Goal: Transaction & Acquisition: Purchase product/service

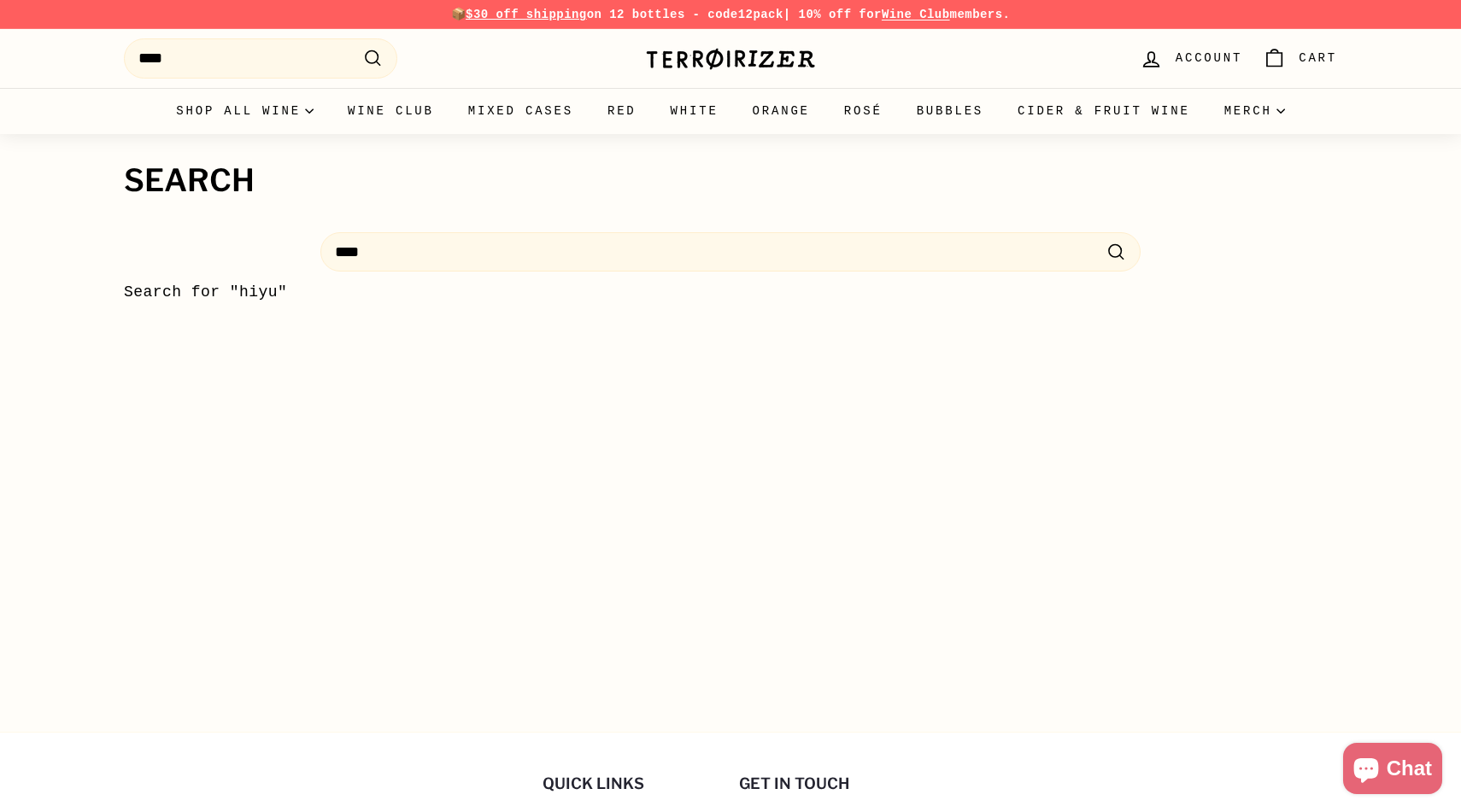
click at [1202, 61] on span "Account" at bounding box center [1208, 58] width 66 height 19
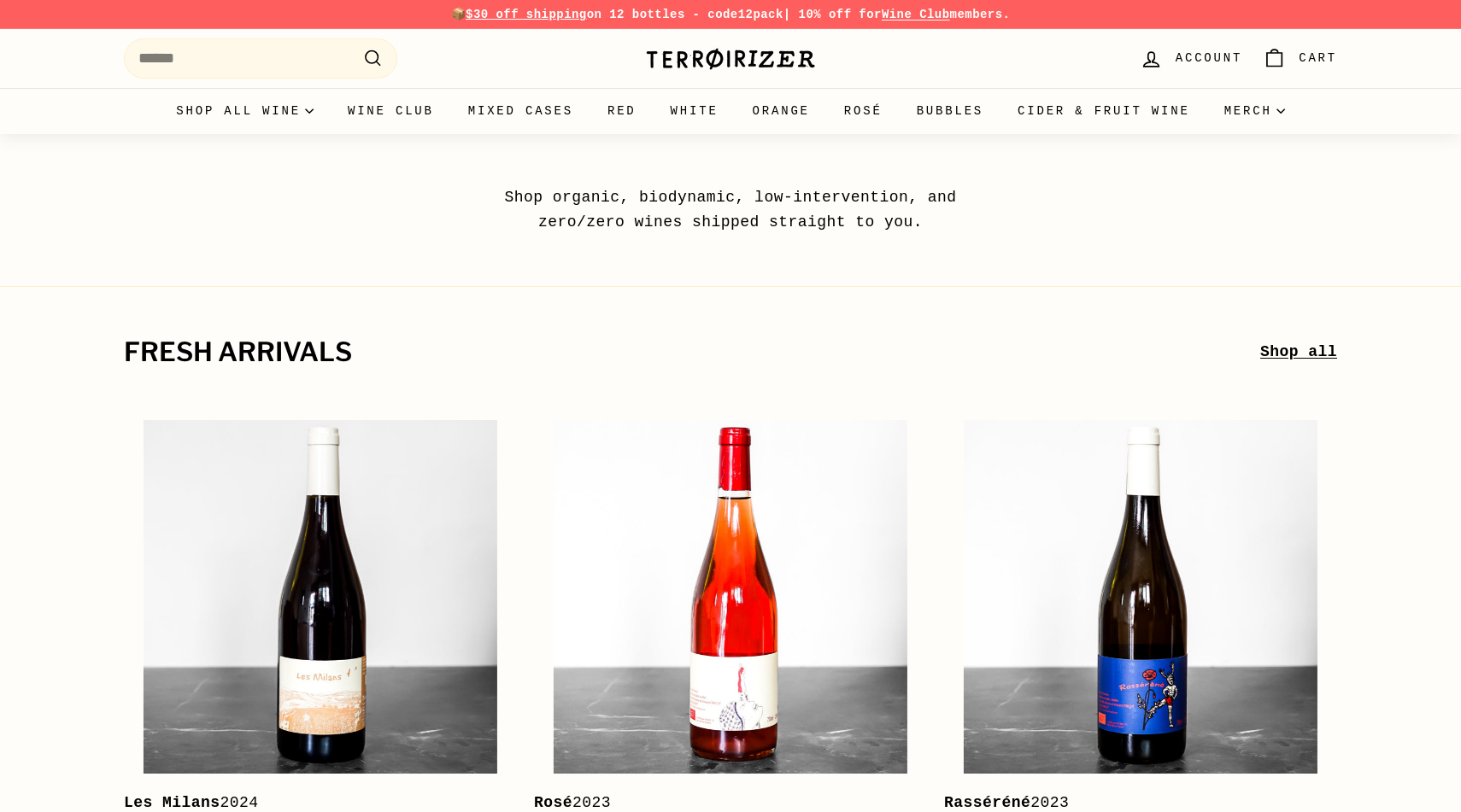
click at [397, 34] on div ". . . Site navigation Search .cls-1{fill:none;stroke:#000;stroke-miterlimit:10;…" at bounding box center [372, 59] width 496 height 50
click at [238, 48] on input "Search" at bounding box center [260, 58] width 273 height 40
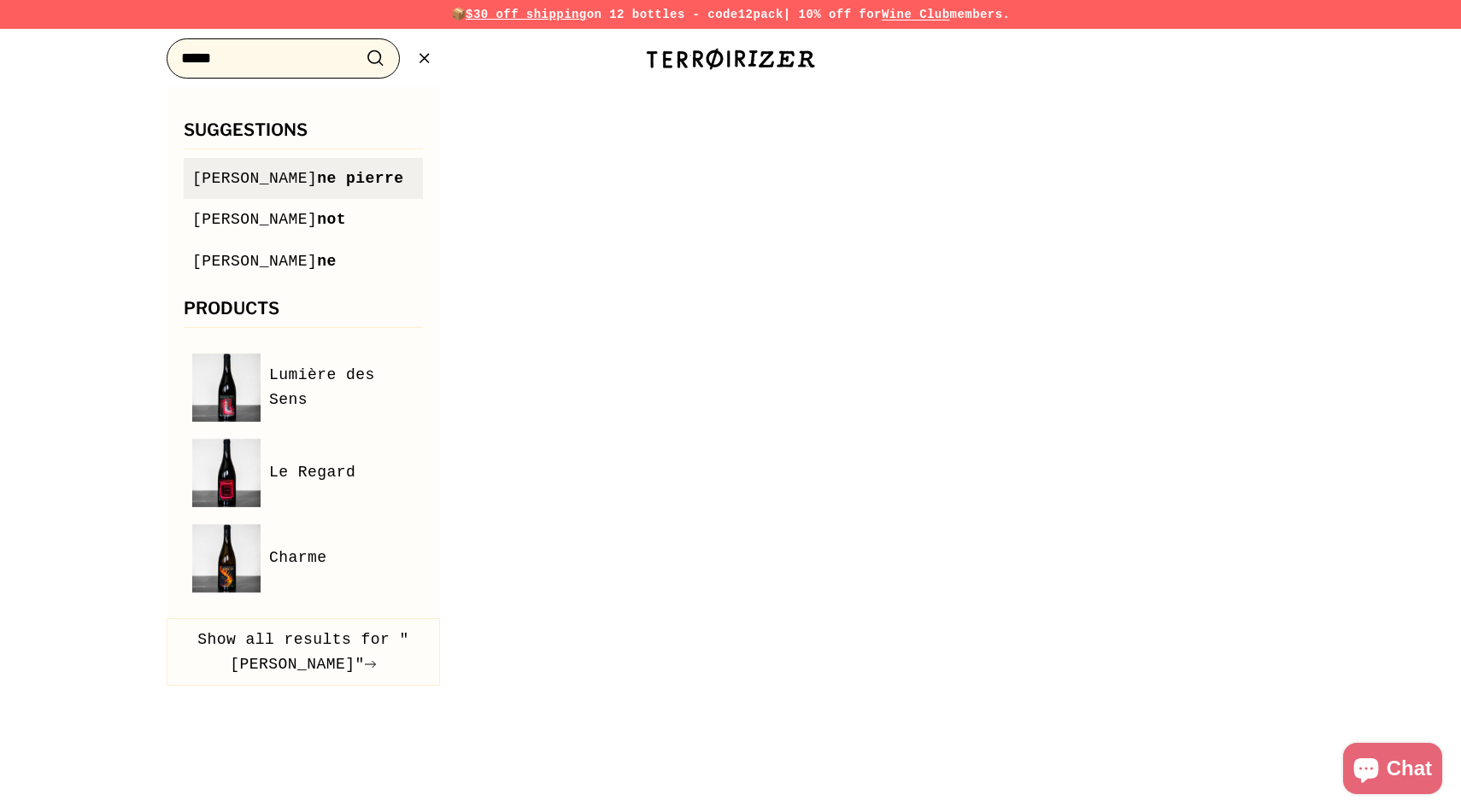
type input "****"
click at [239, 169] on span "jean ne pierre" at bounding box center [297, 179] width 212 height 25
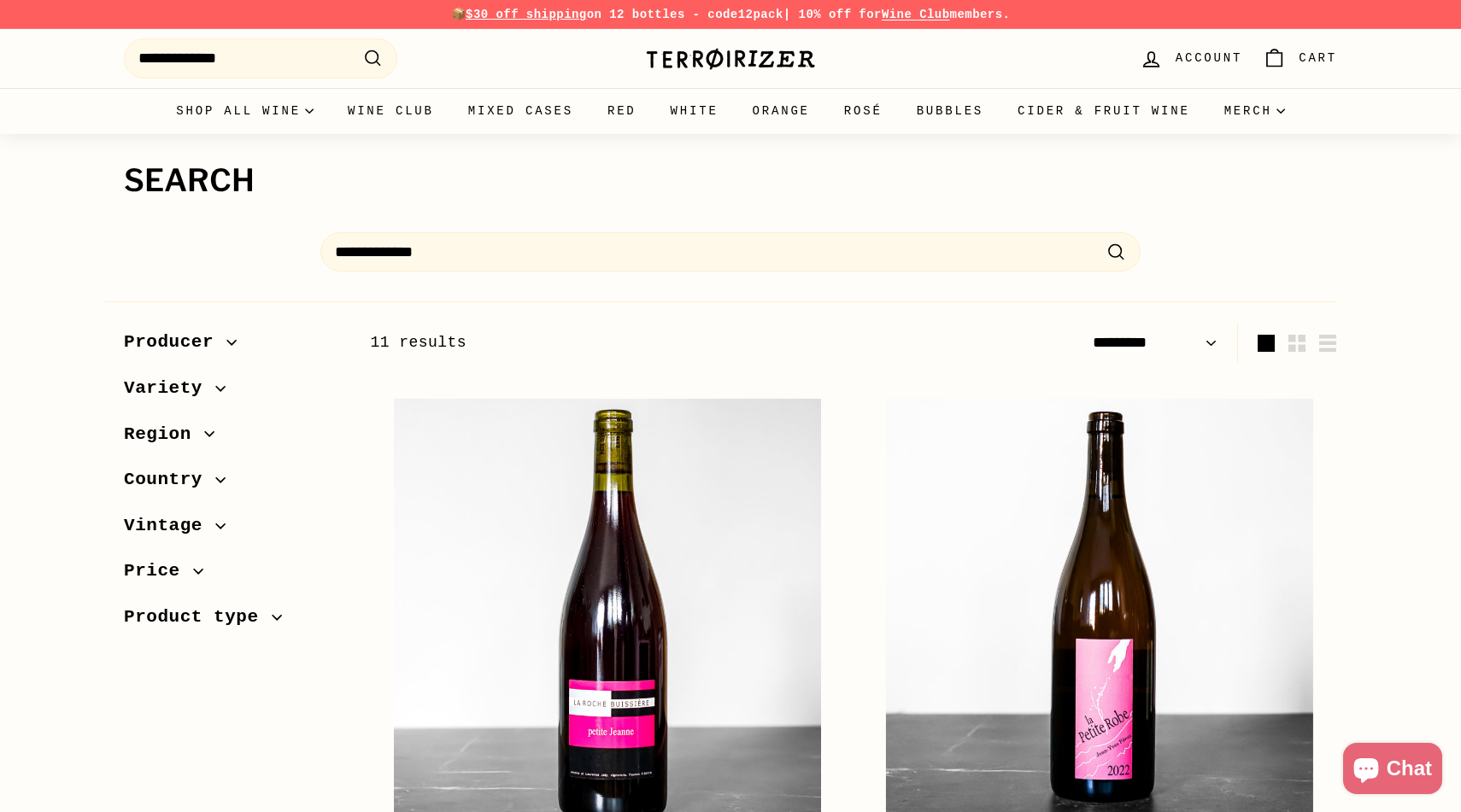
select select "*********"
click at [230, 336] on span "Producer" at bounding box center [233, 342] width 219 height 29
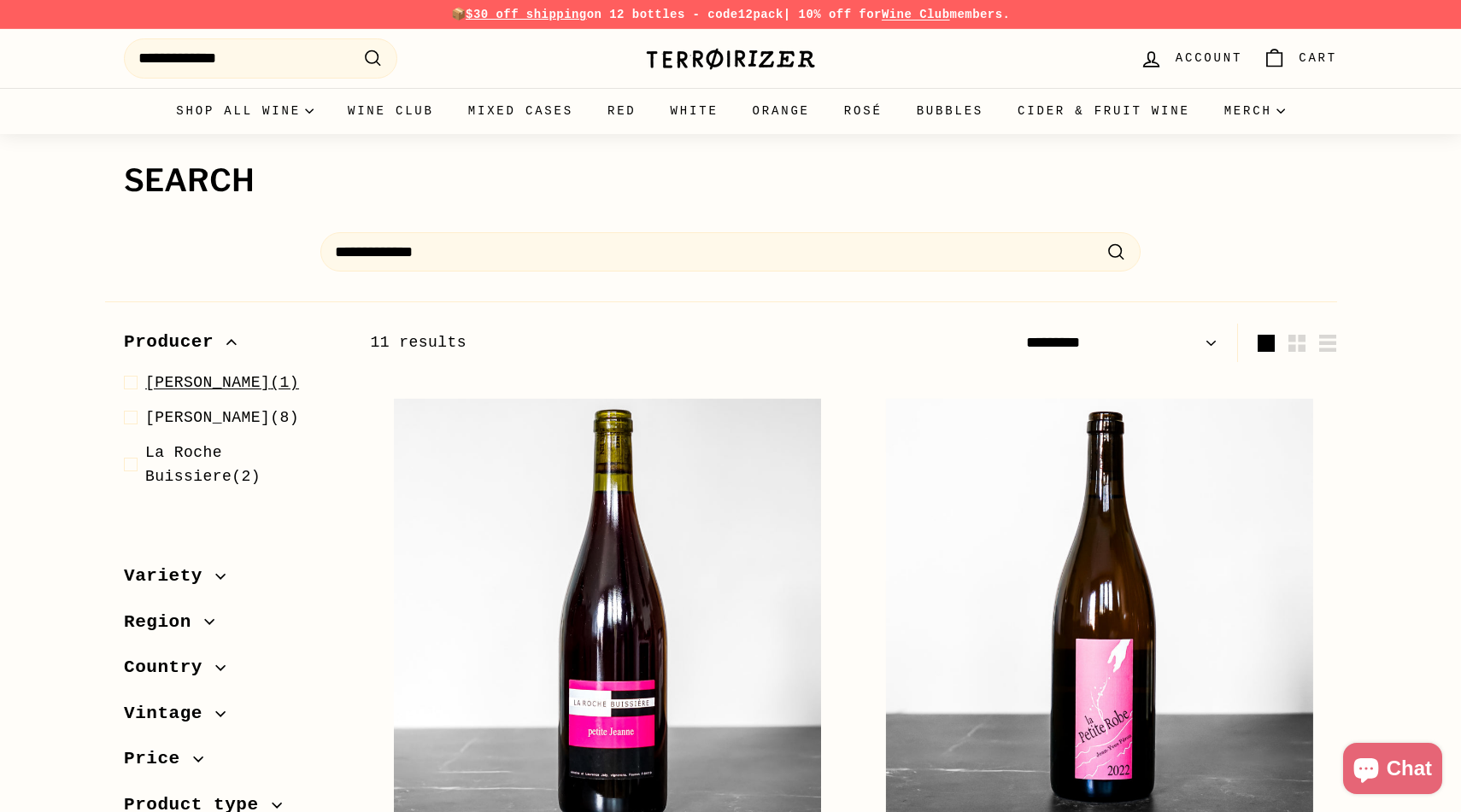
click at [270, 384] on span "[PERSON_NAME]" at bounding box center [208, 382] width 125 height 17
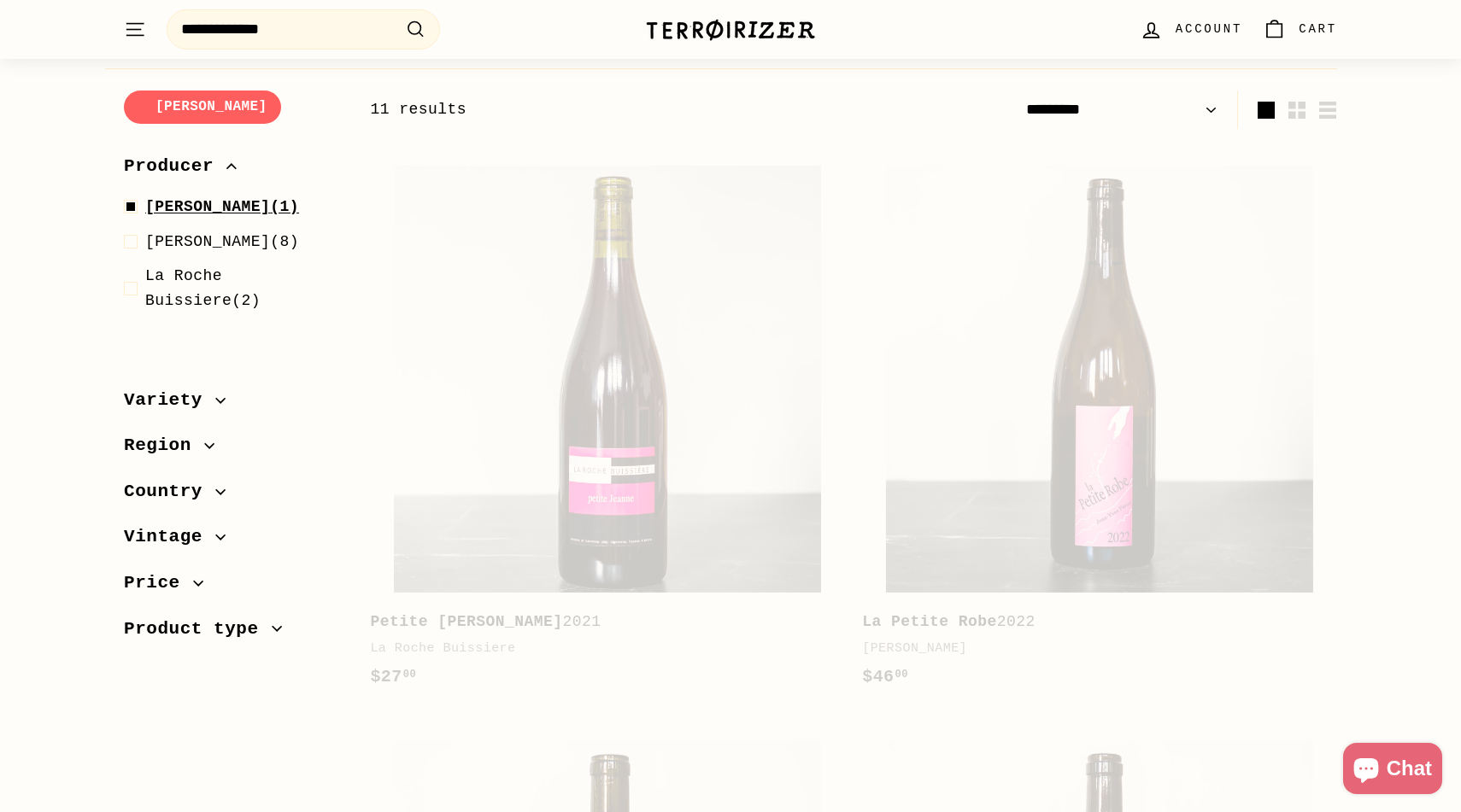
scroll to position [234, 0]
select select "*********"
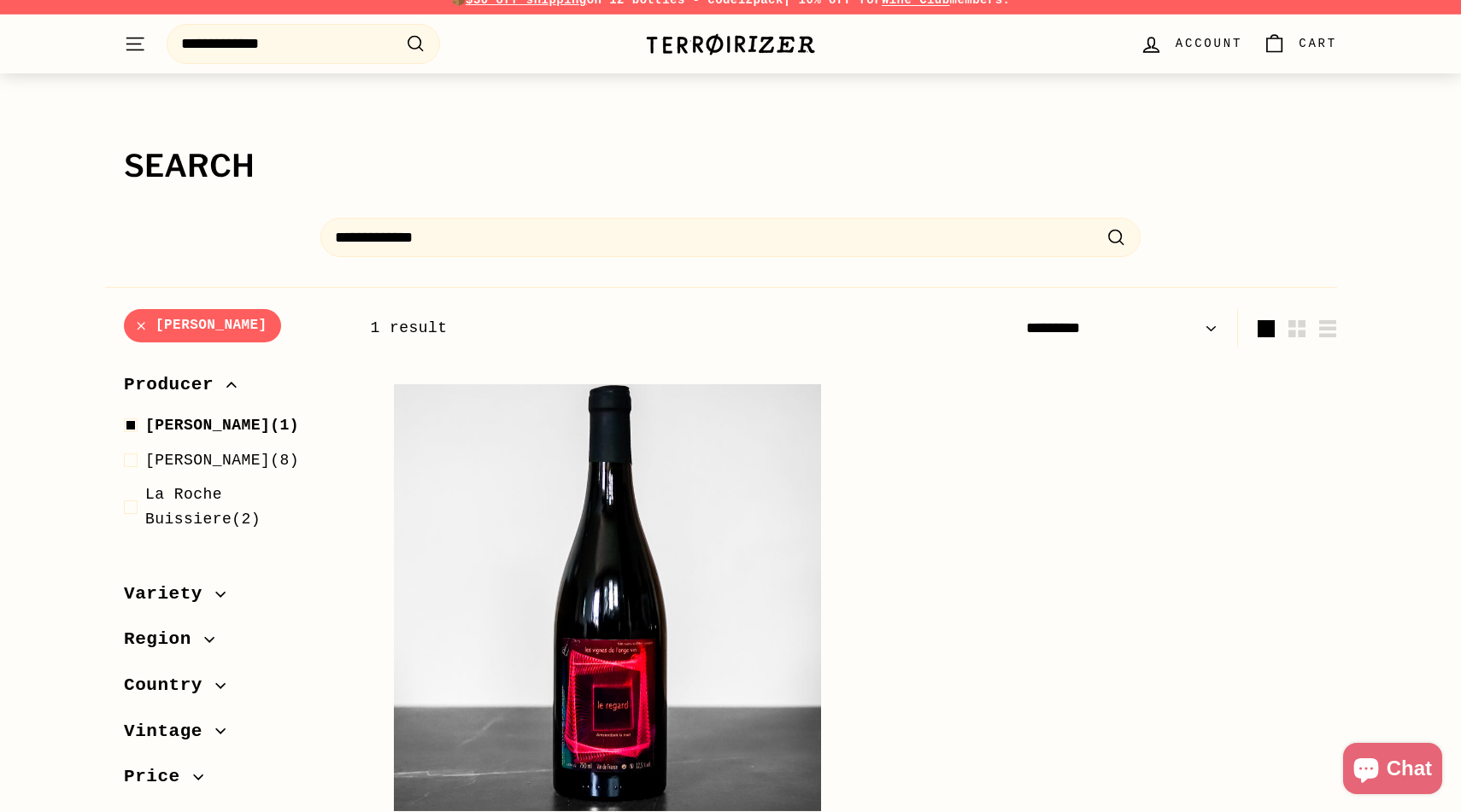
scroll to position [13, 0]
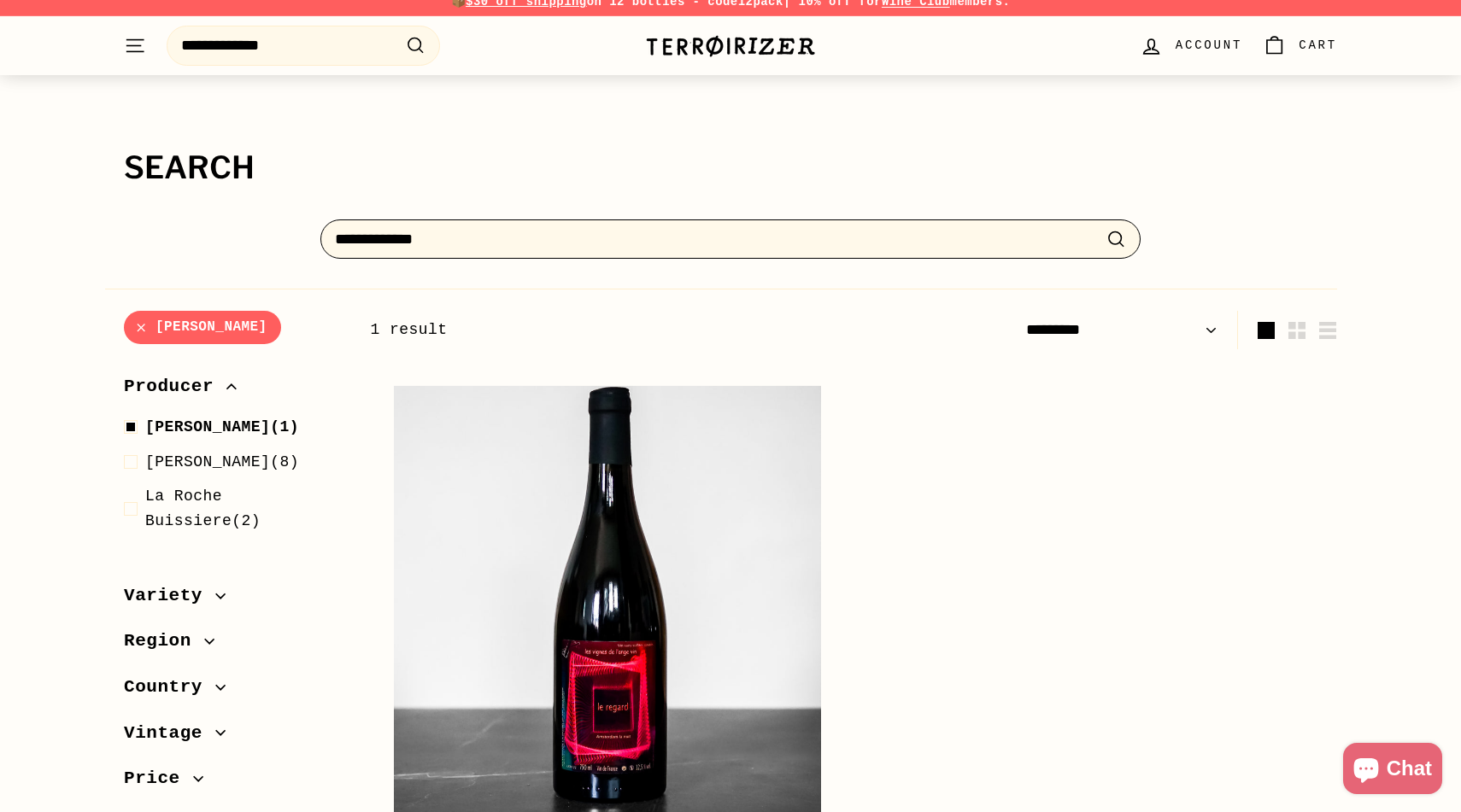
click at [536, 233] on input "**********" at bounding box center [731, 240] width 820 height 40
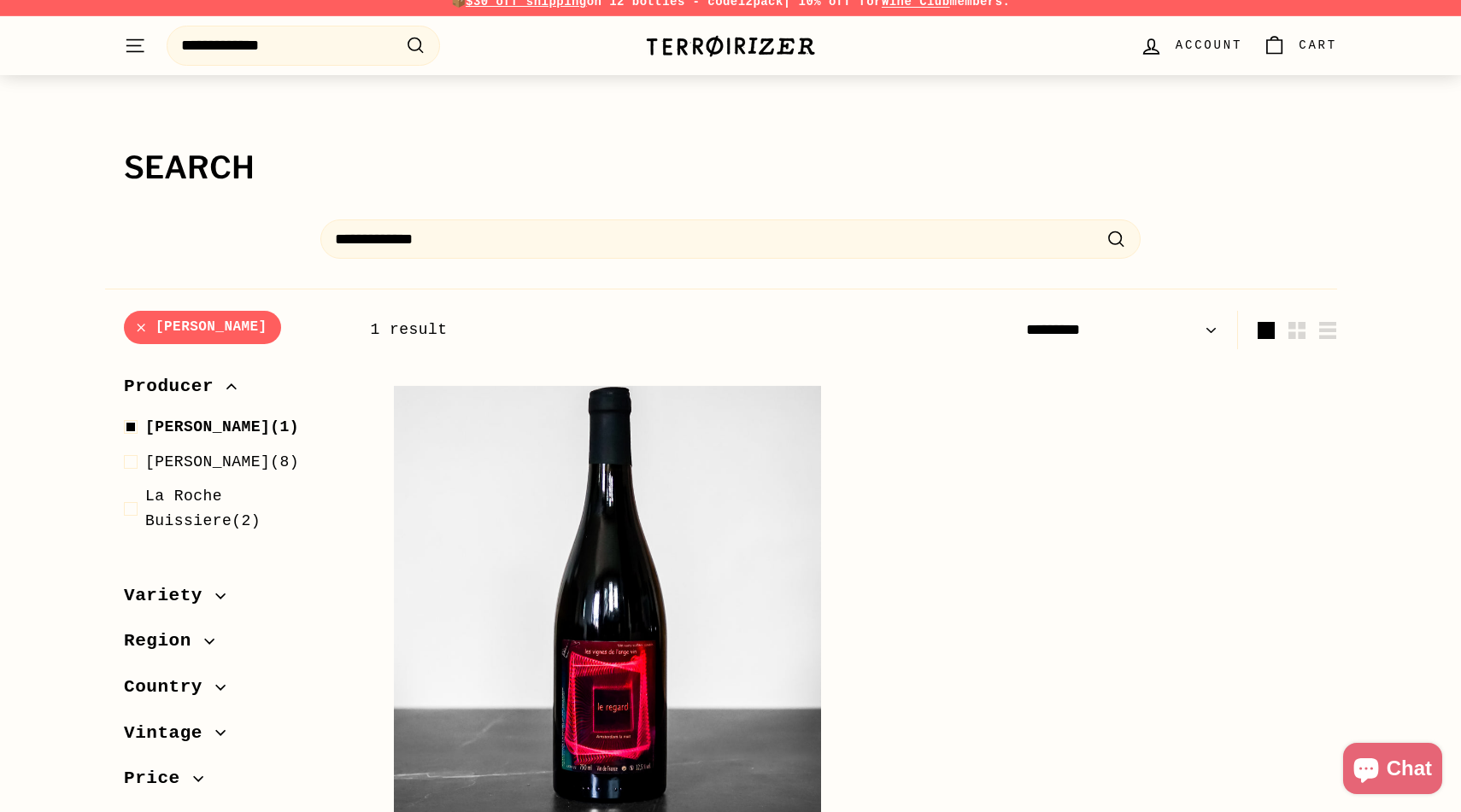
click at [1113, 241] on icon ".cls-1{fill:none;stroke:#000;stroke-miterlimit:10;stroke-width:2px}" at bounding box center [1116, 239] width 21 height 21
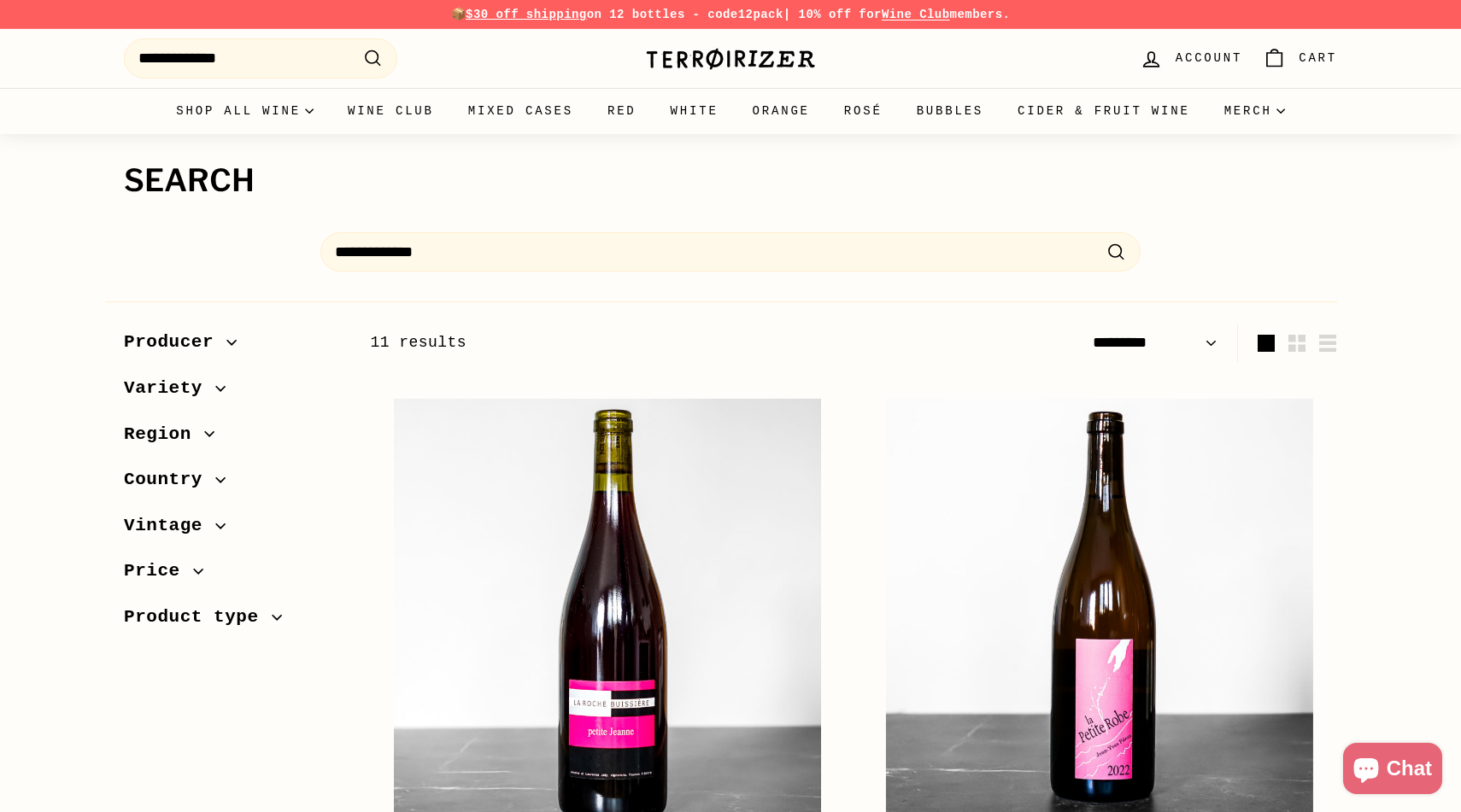
select select "*********"
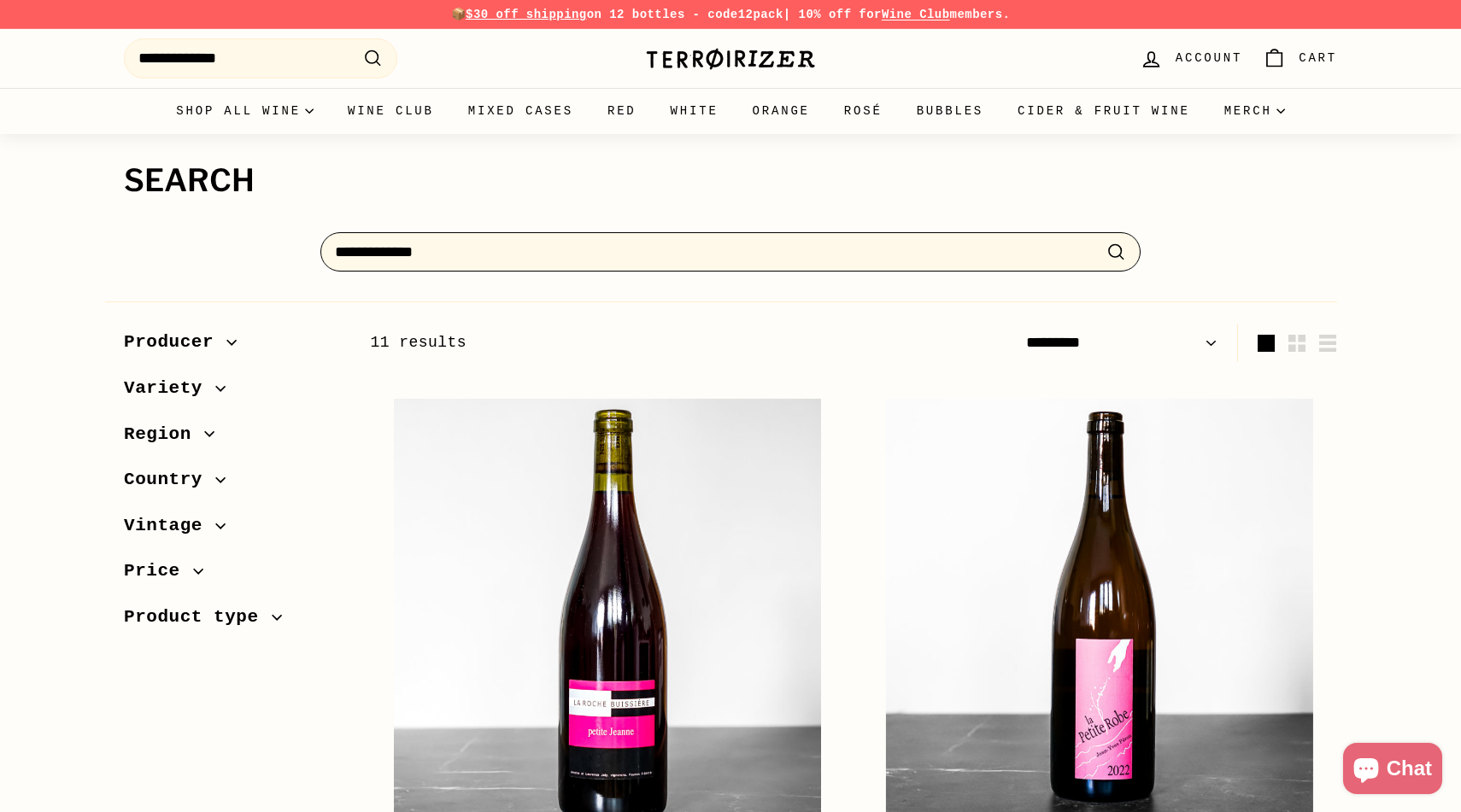
click at [505, 254] on input "**********" at bounding box center [731, 252] width 820 height 40
click at [405, 254] on input "**********" at bounding box center [731, 252] width 820 height 40
click at [487, 254] on input "**********" at bounding box center [731, 252] width 820 height 40
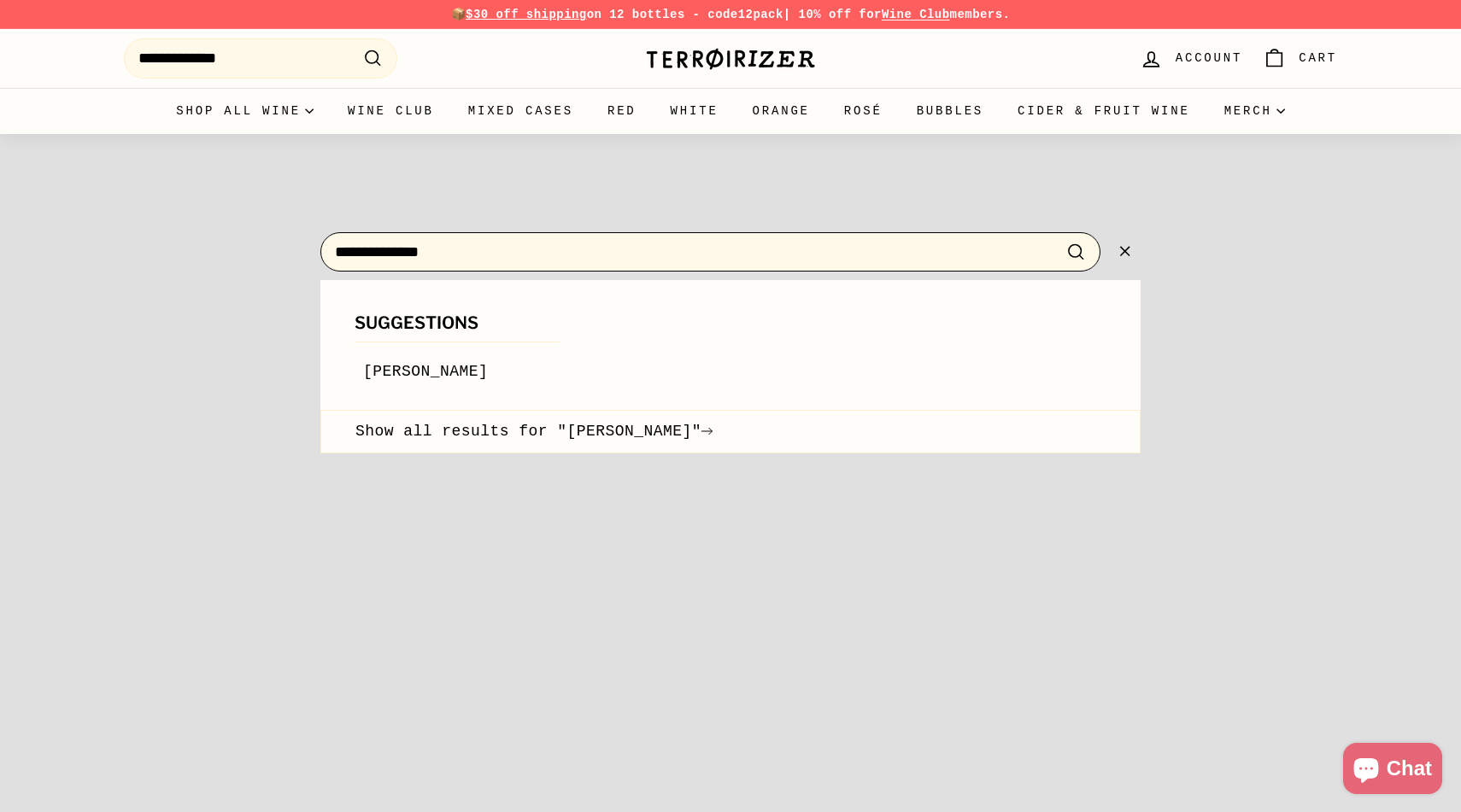
type input "**********"
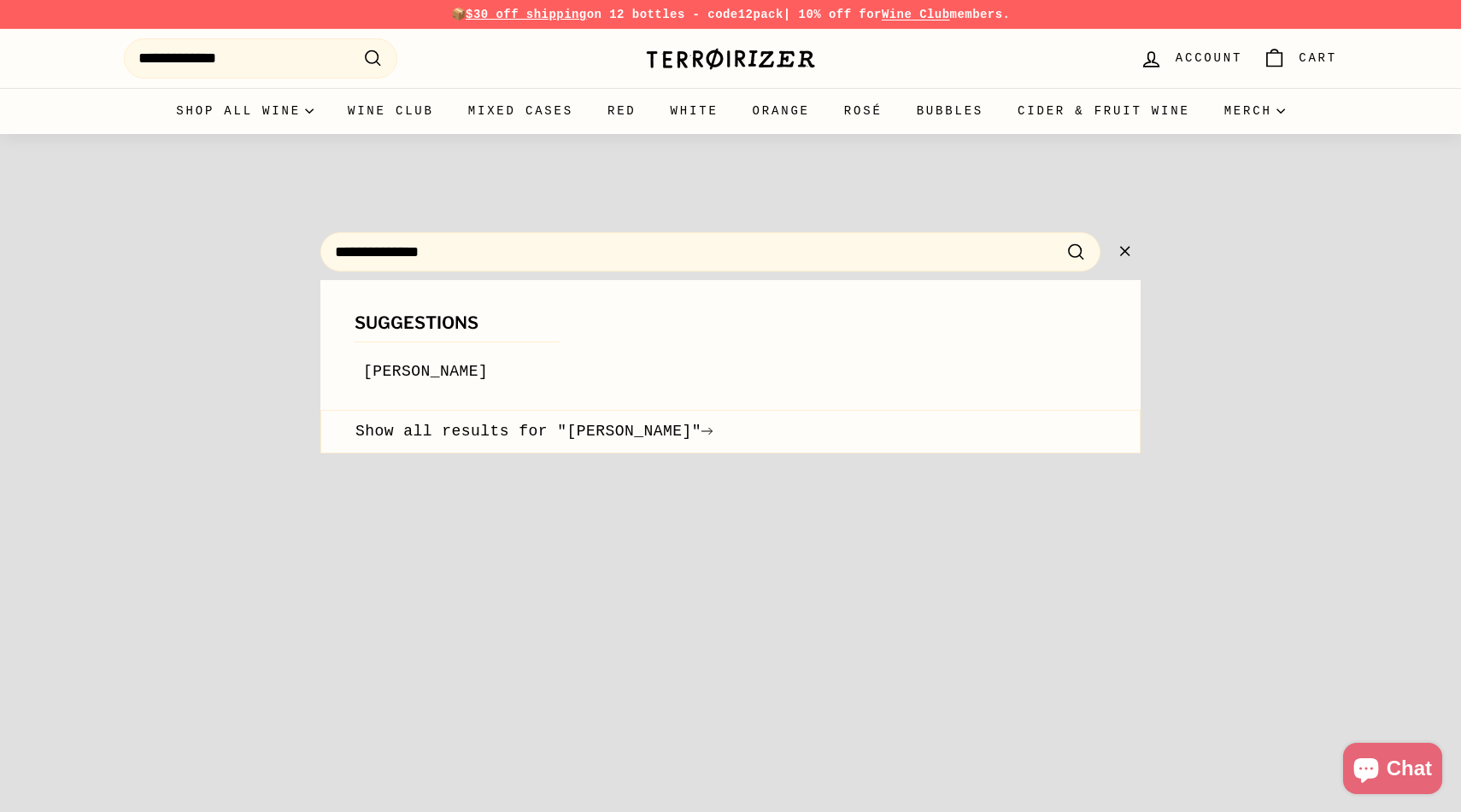
click at [1125, 251] on icon at bounding box center [1124, 252] width 9 height 9
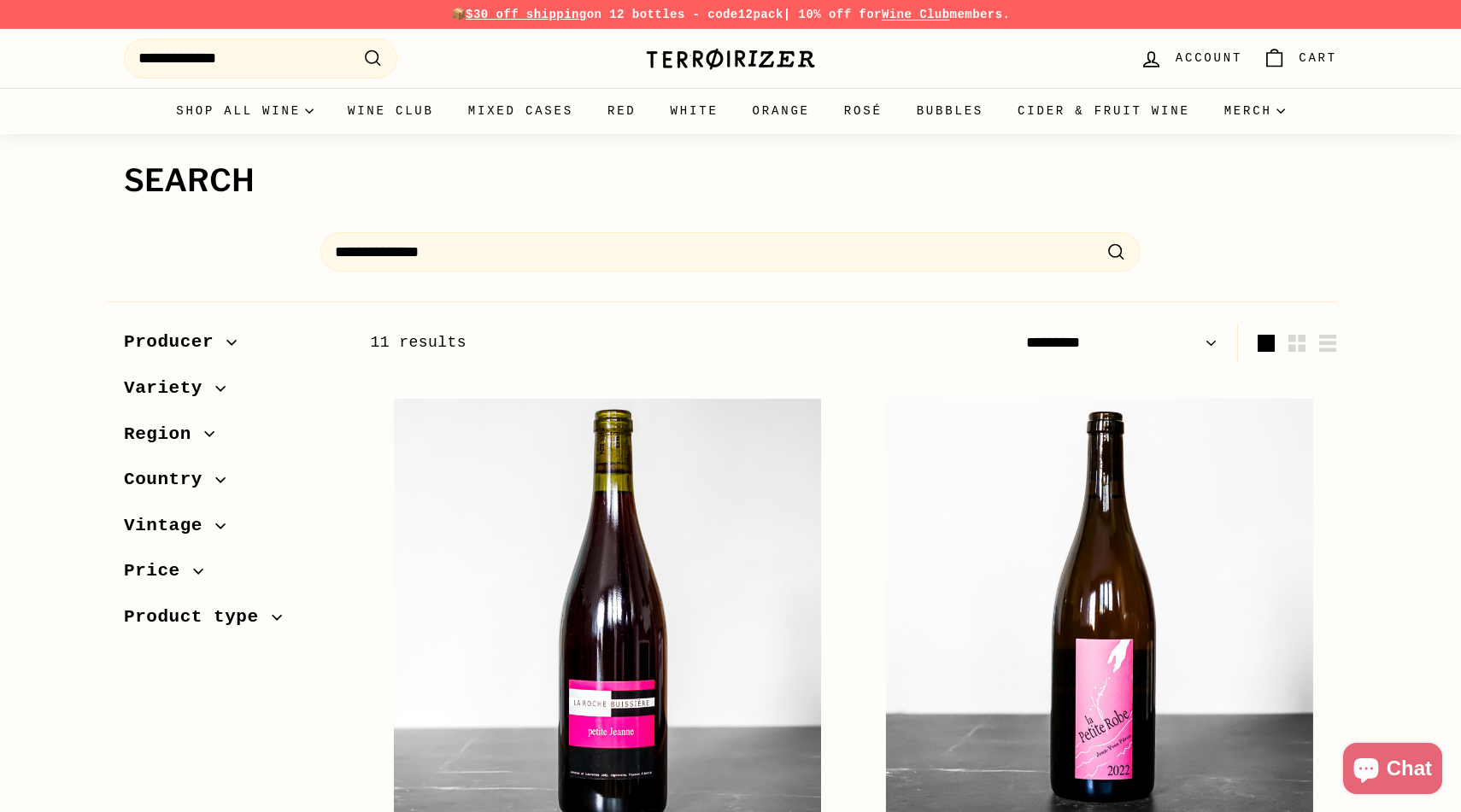
click at [1210, 63] on span "Account" at bounding box center [1208, 58] width 66 height 19
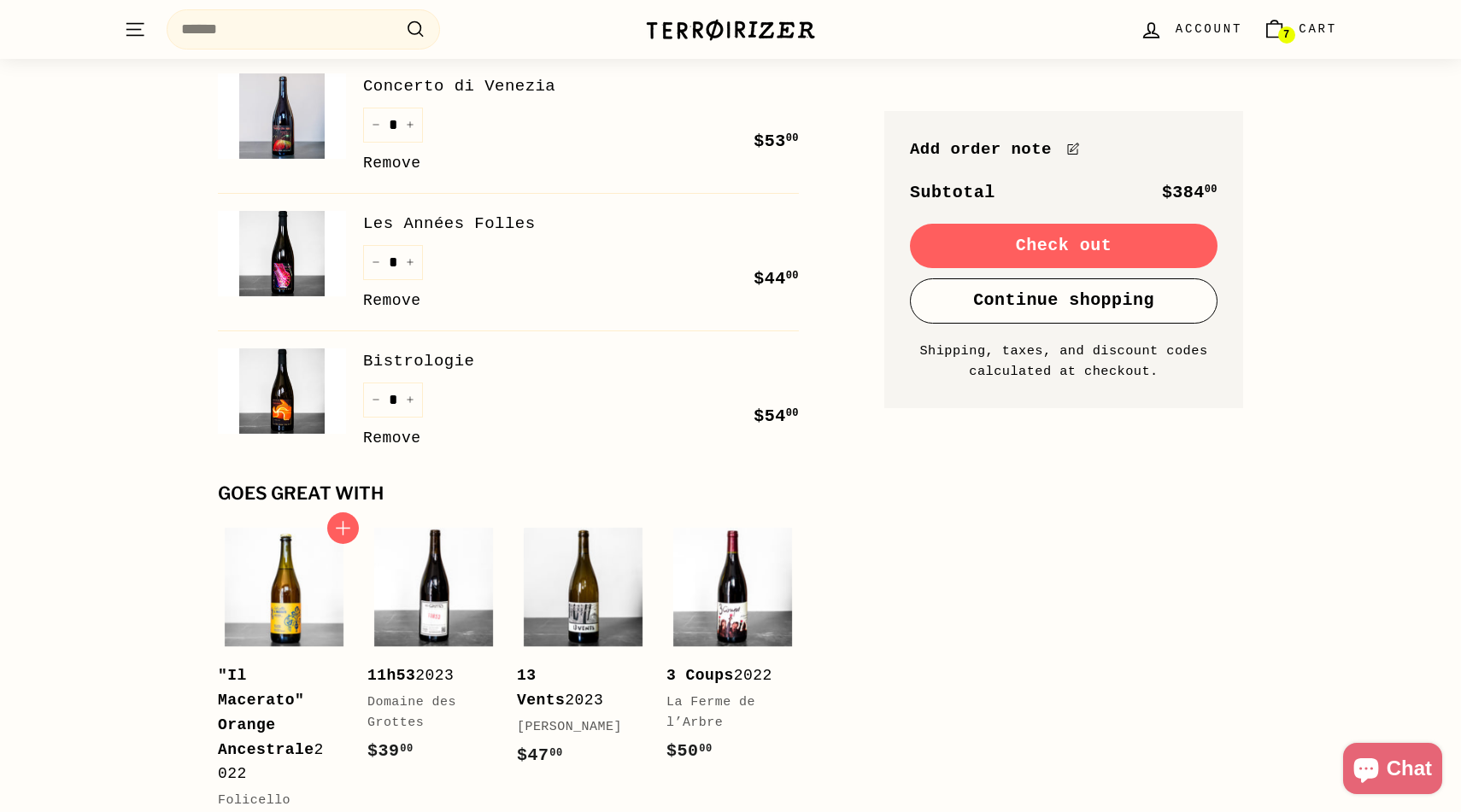
scroll to position [699, 0]
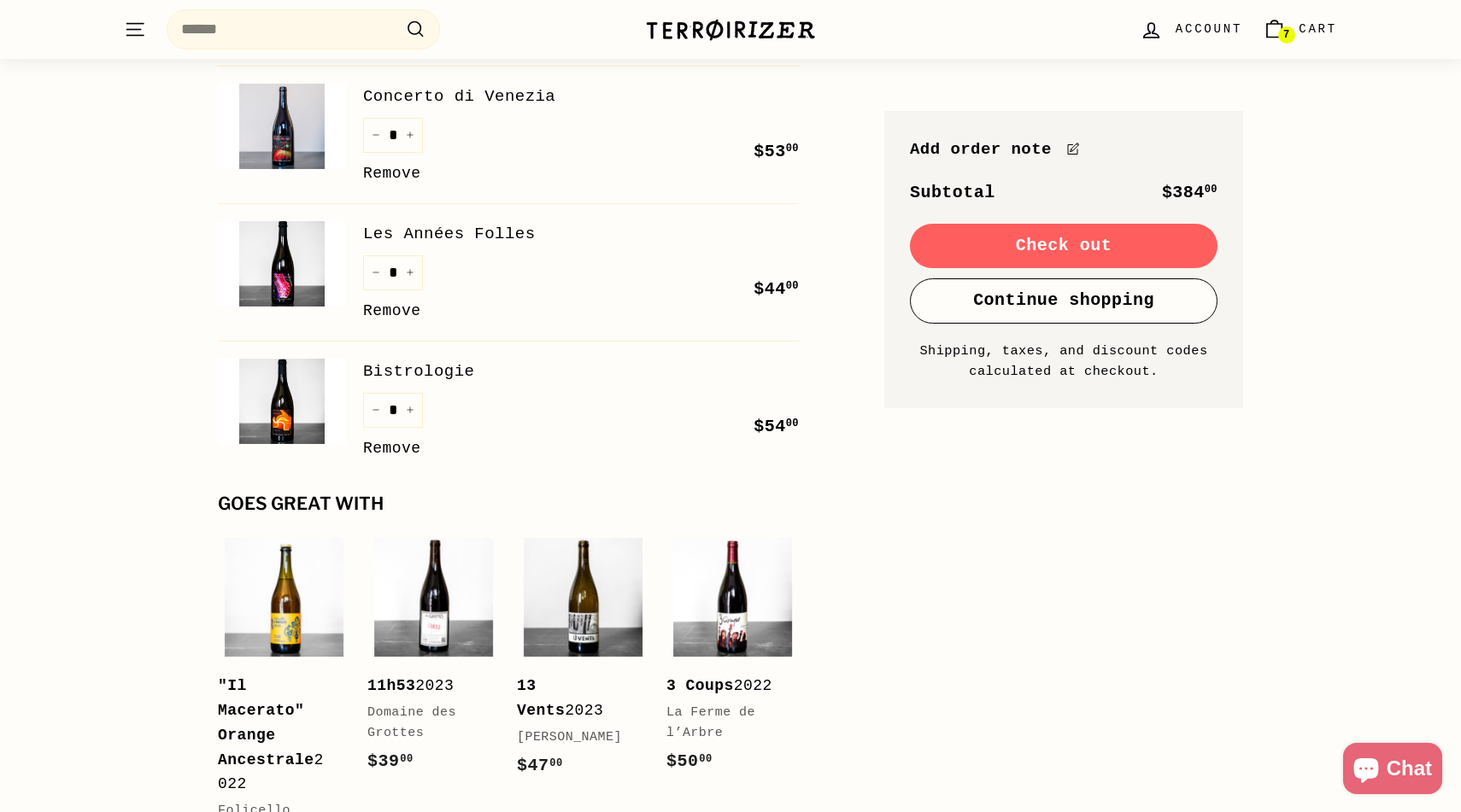
click at [285, 415] on img at bounding box center [282, 402] width 128 height 86
click at [285, 269] on img at bounding box center [282, 264] width 128 height 86
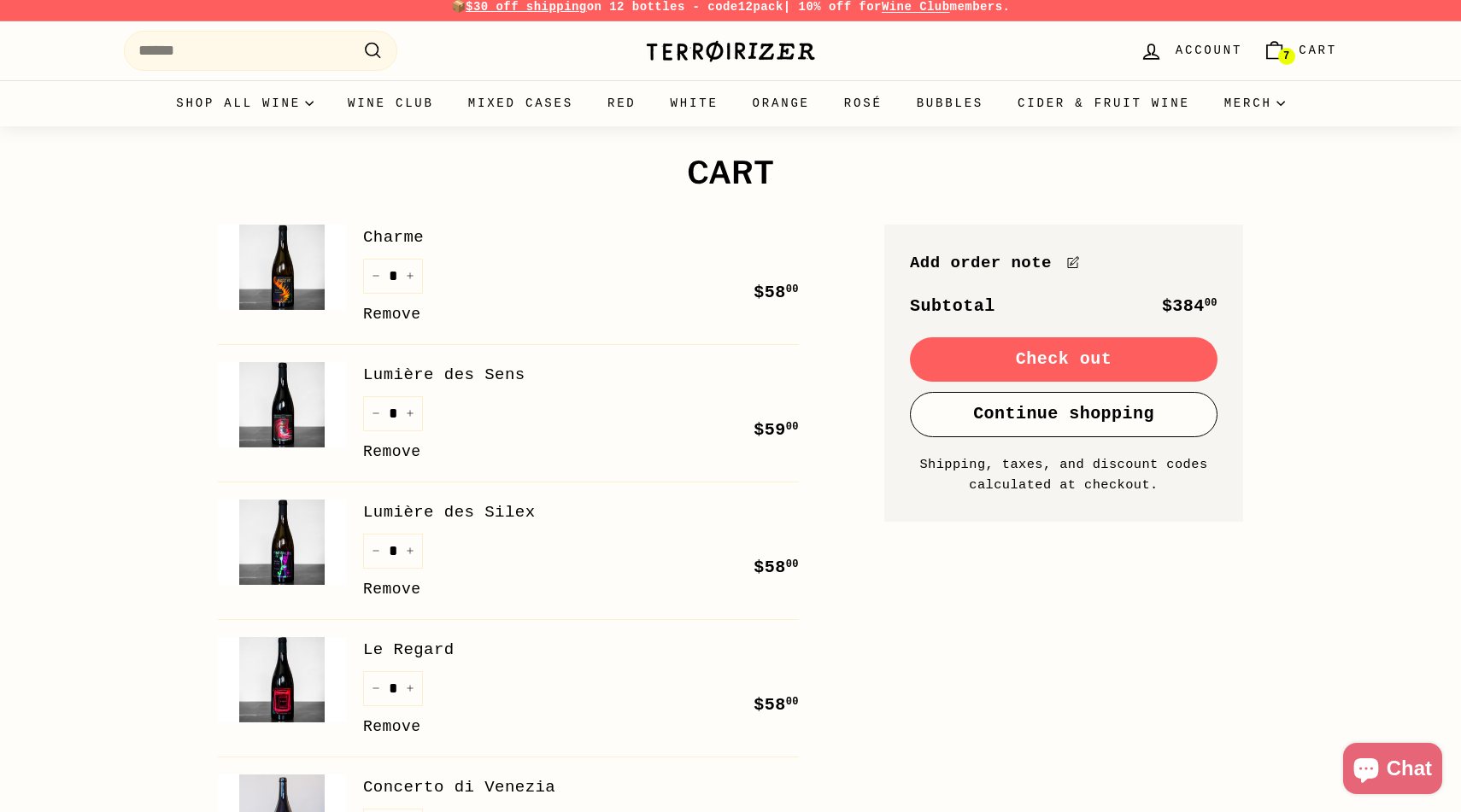
scroll to position [0, 0]
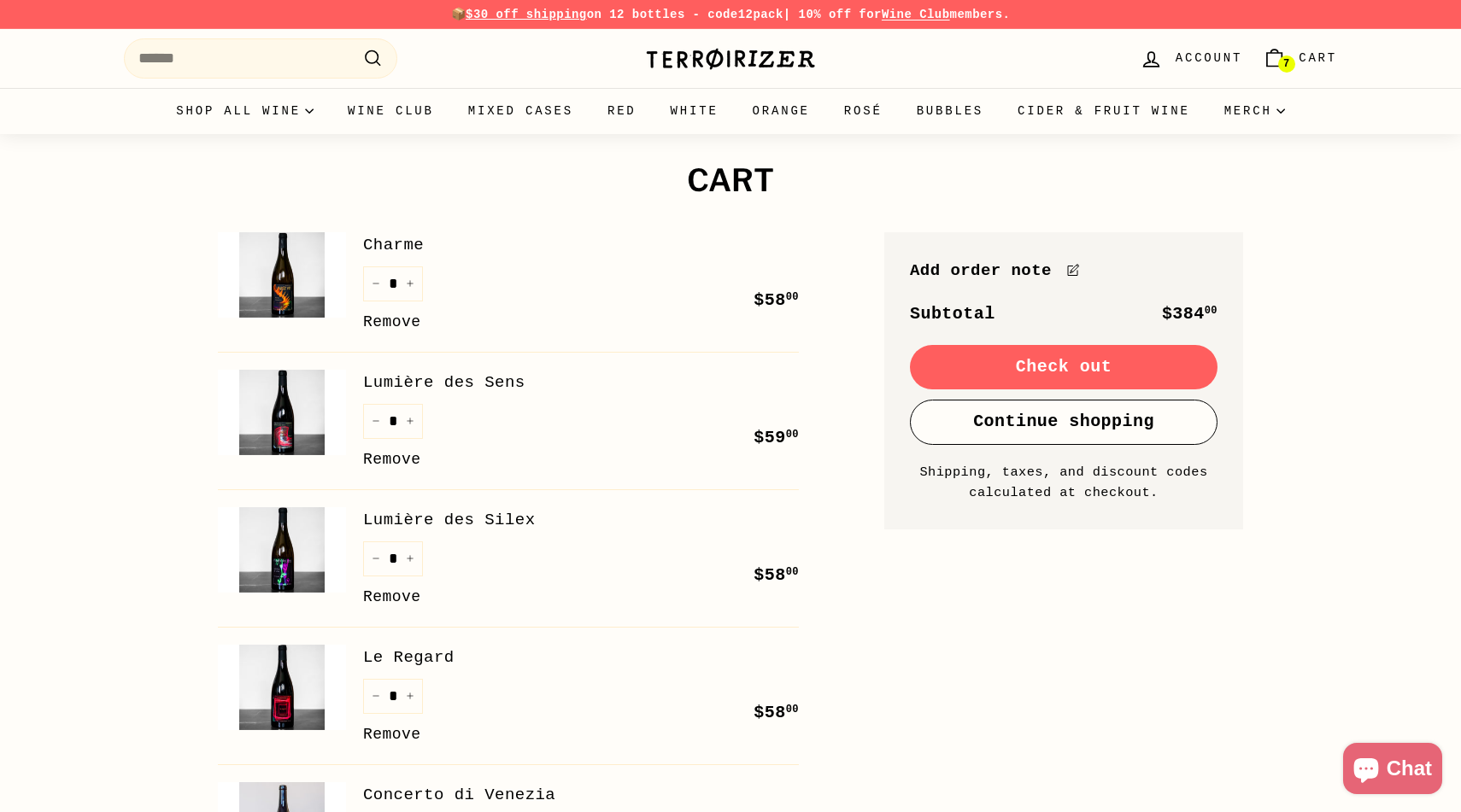
click at [298, 286] on img at bounding box center [282, 275] width 128 height 86
click at [412, 284] on icon "Increase item quantity by one" at bounding box center [409, 283] width 8 height 8
type input "*"
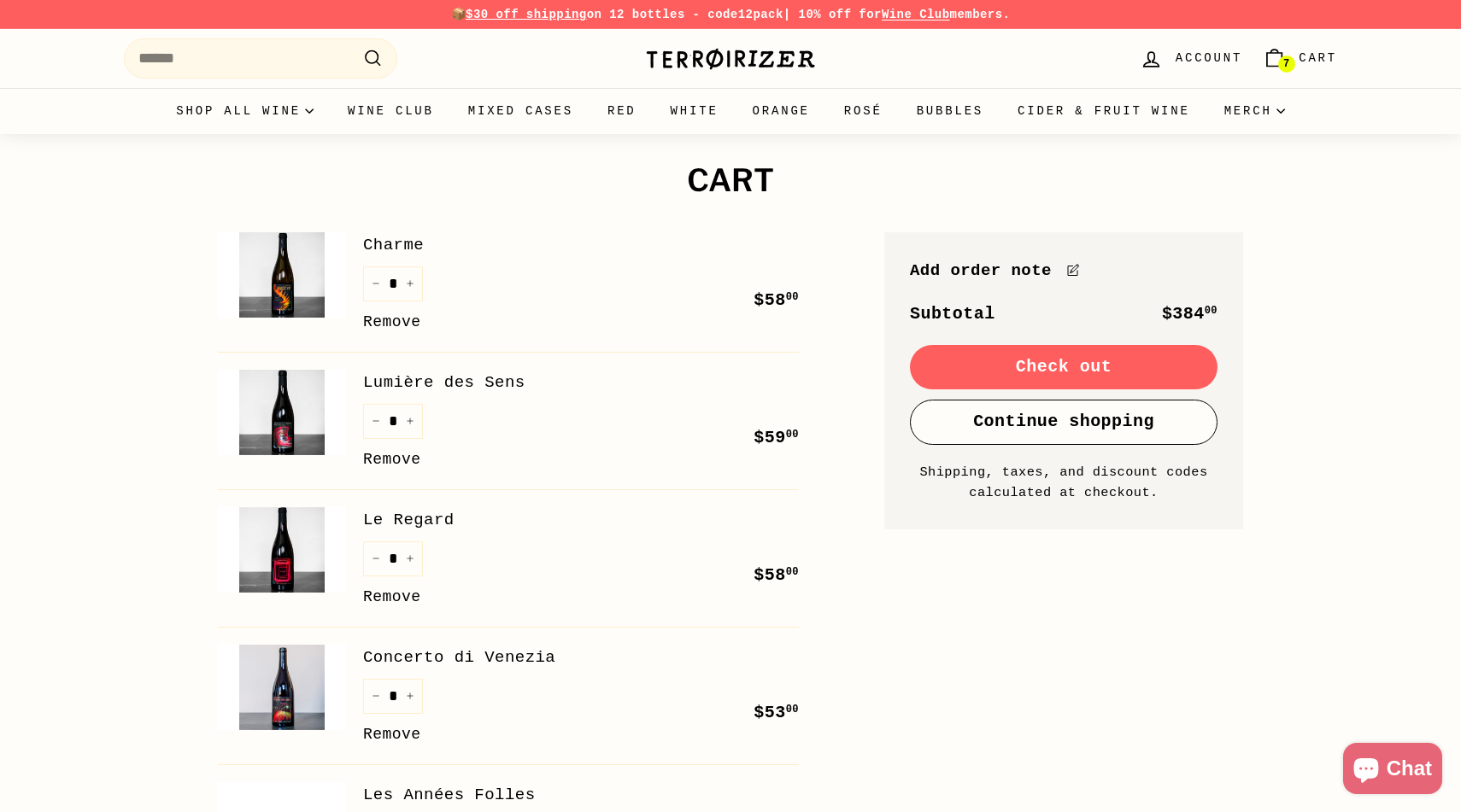
click at [314, 416] on img at bounding box center [282, 413] width 128 height 86
click at [301, 553] on img at bounding box center [282, 550] width 128 height 86
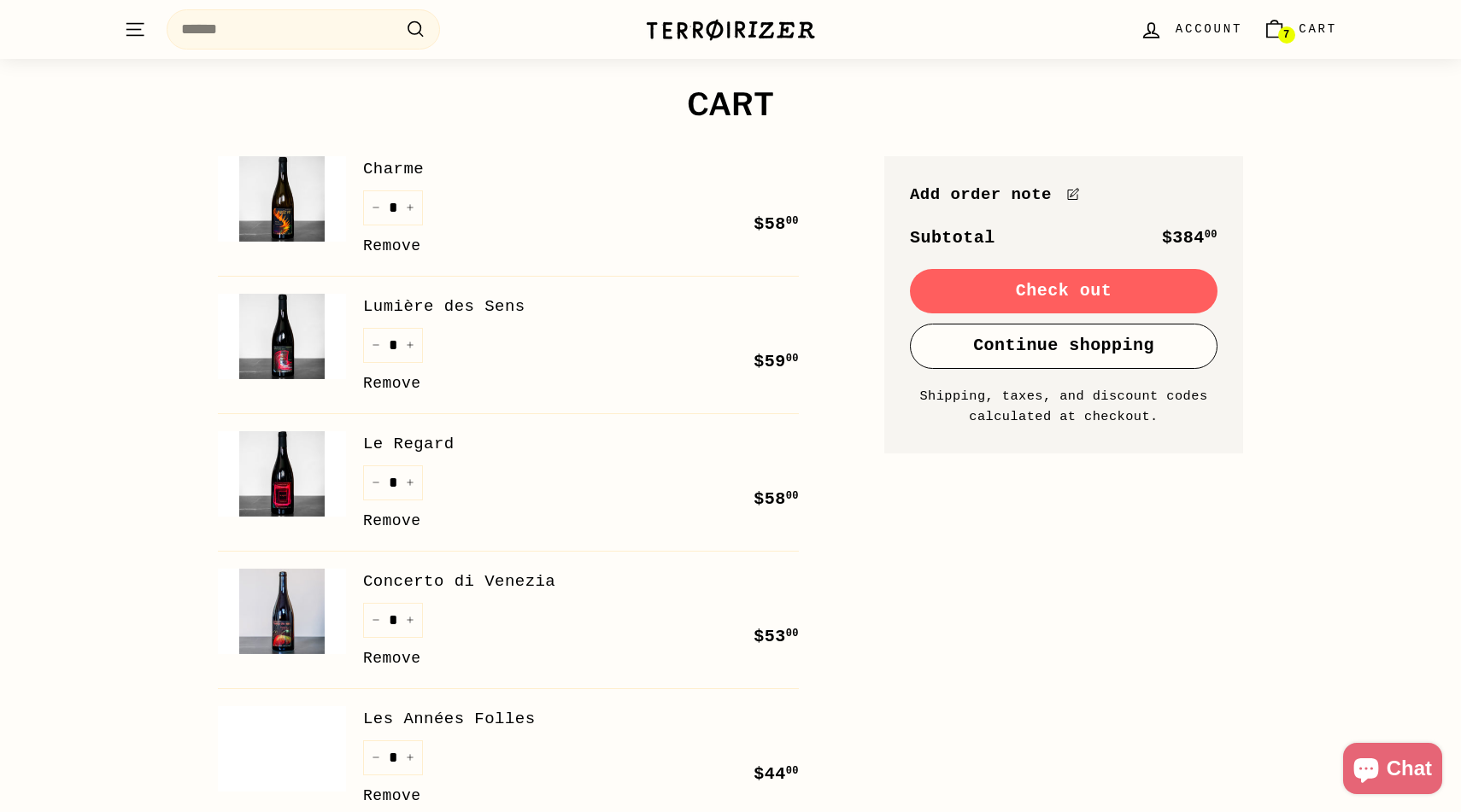
scroll to position [76, 0]
click at [377, 210] on icon "Reduce item quantity by one" at bounding box center [376, 208] width 8 height 8
type input "*"
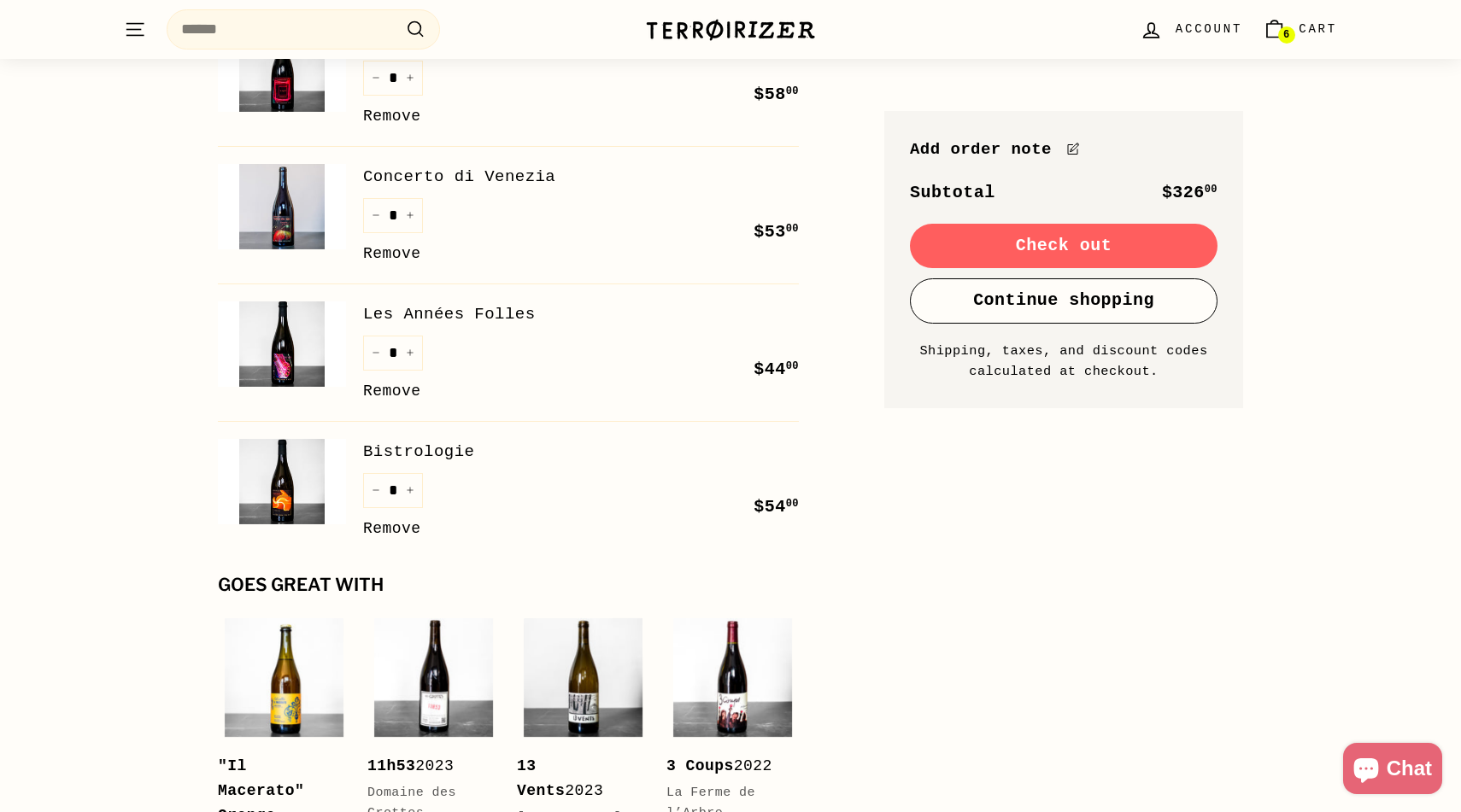
scroll to position [487, 0]
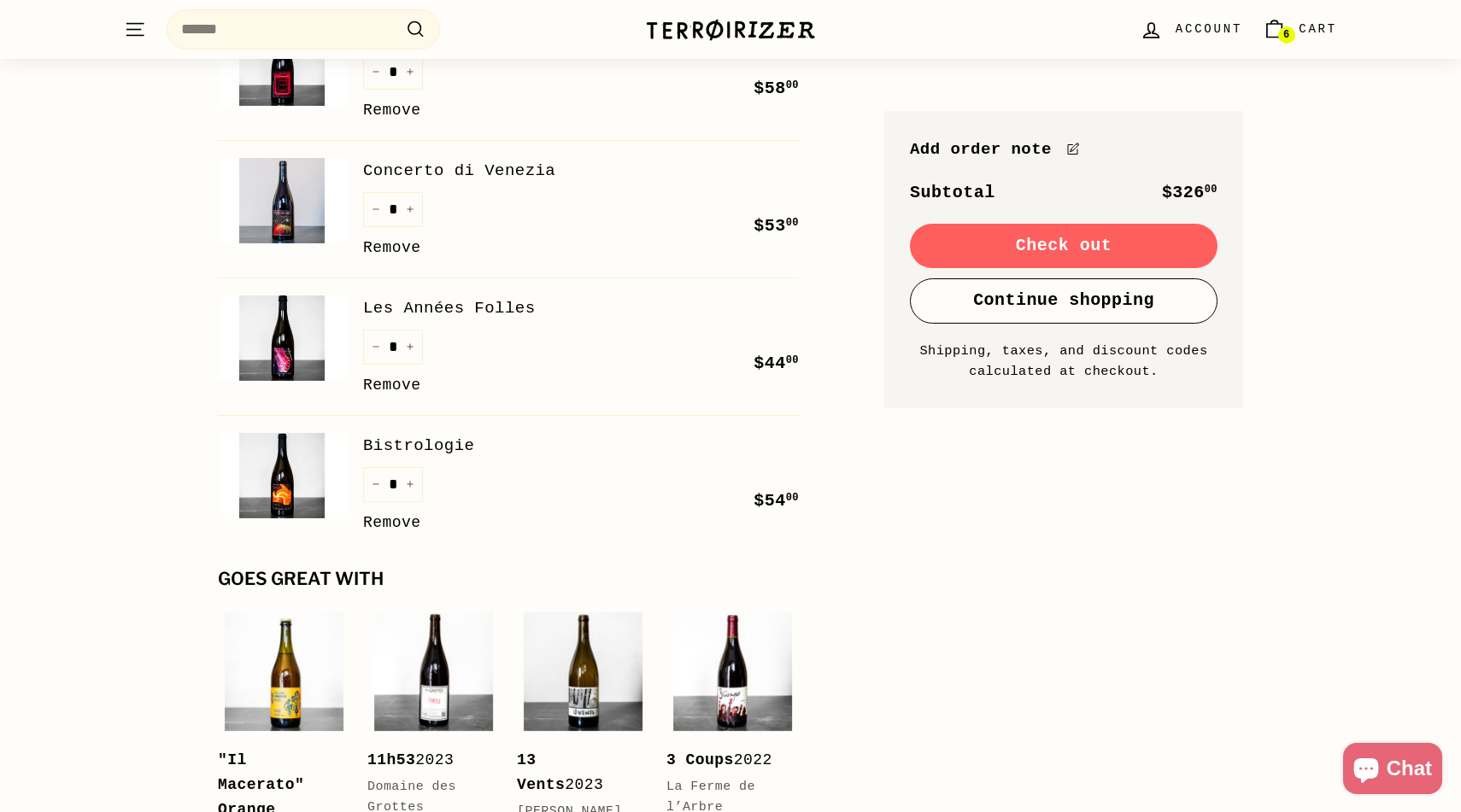
click at [268, 348] on img at bounding box center [282, 338] width 128 height 86
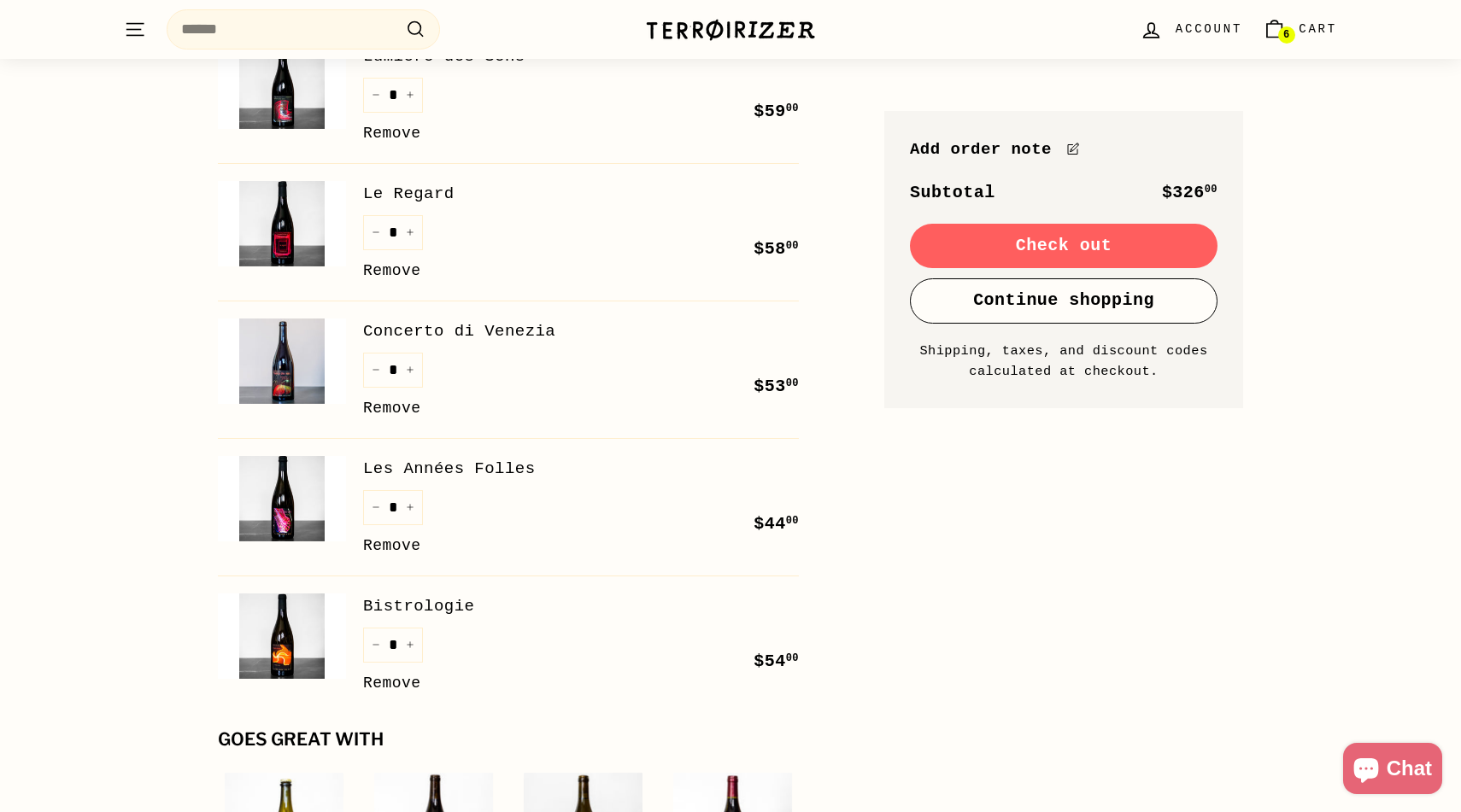
scroll to position [337, 0]
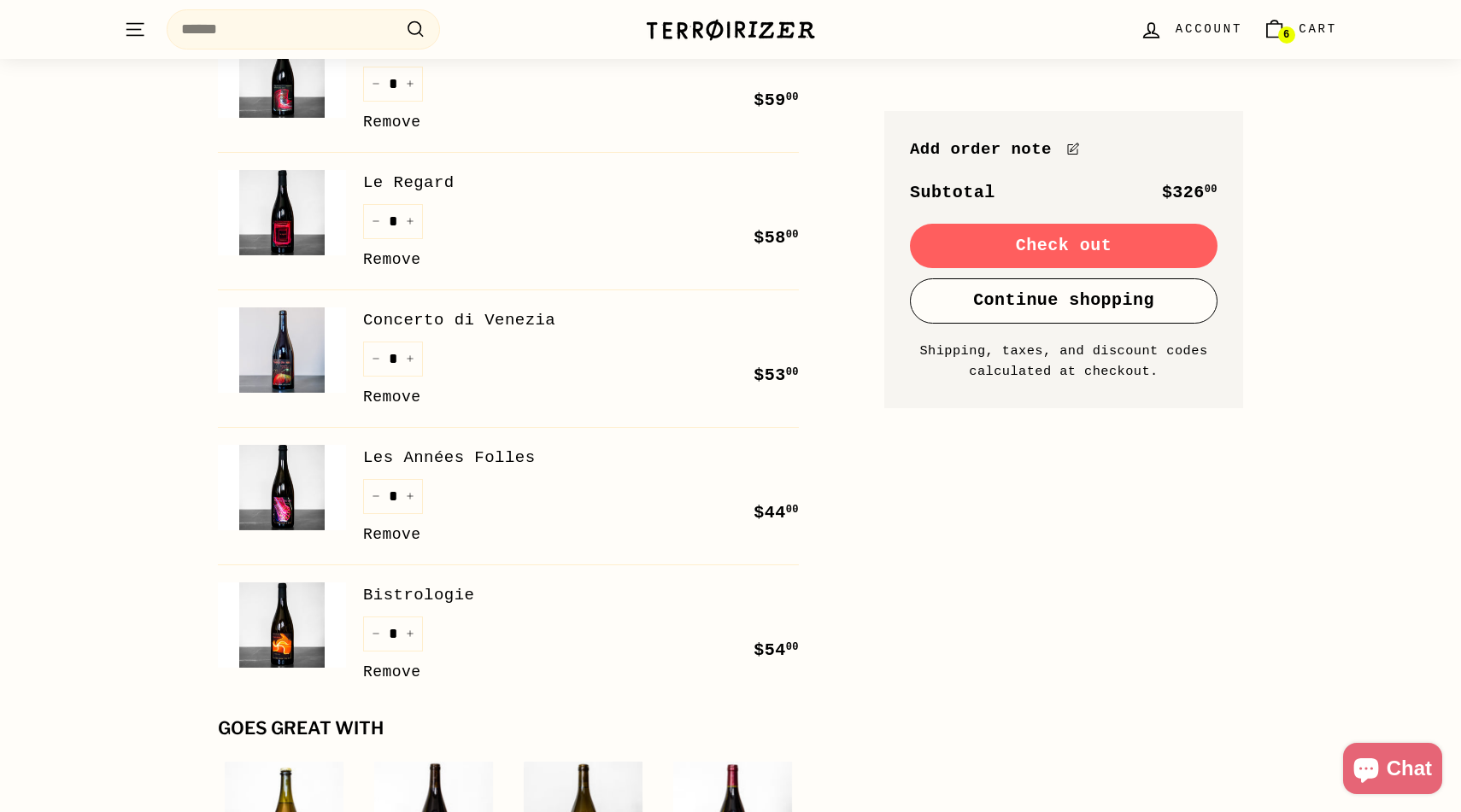
click at [299, 351] on img at bounding box center [282, 351] width 128 height 86
click at [298, 233] on img at bounding box center [282, 213] width 128 height 86
click at [288, 627] on img at bounding box center [282, 626] width 128 height 86
click at [297, 501] on img at bounding box center [282, 488] width 128 height 86
click at [391, 536] on link "Remove" at bounding box center [392, 535] width 58 height 25
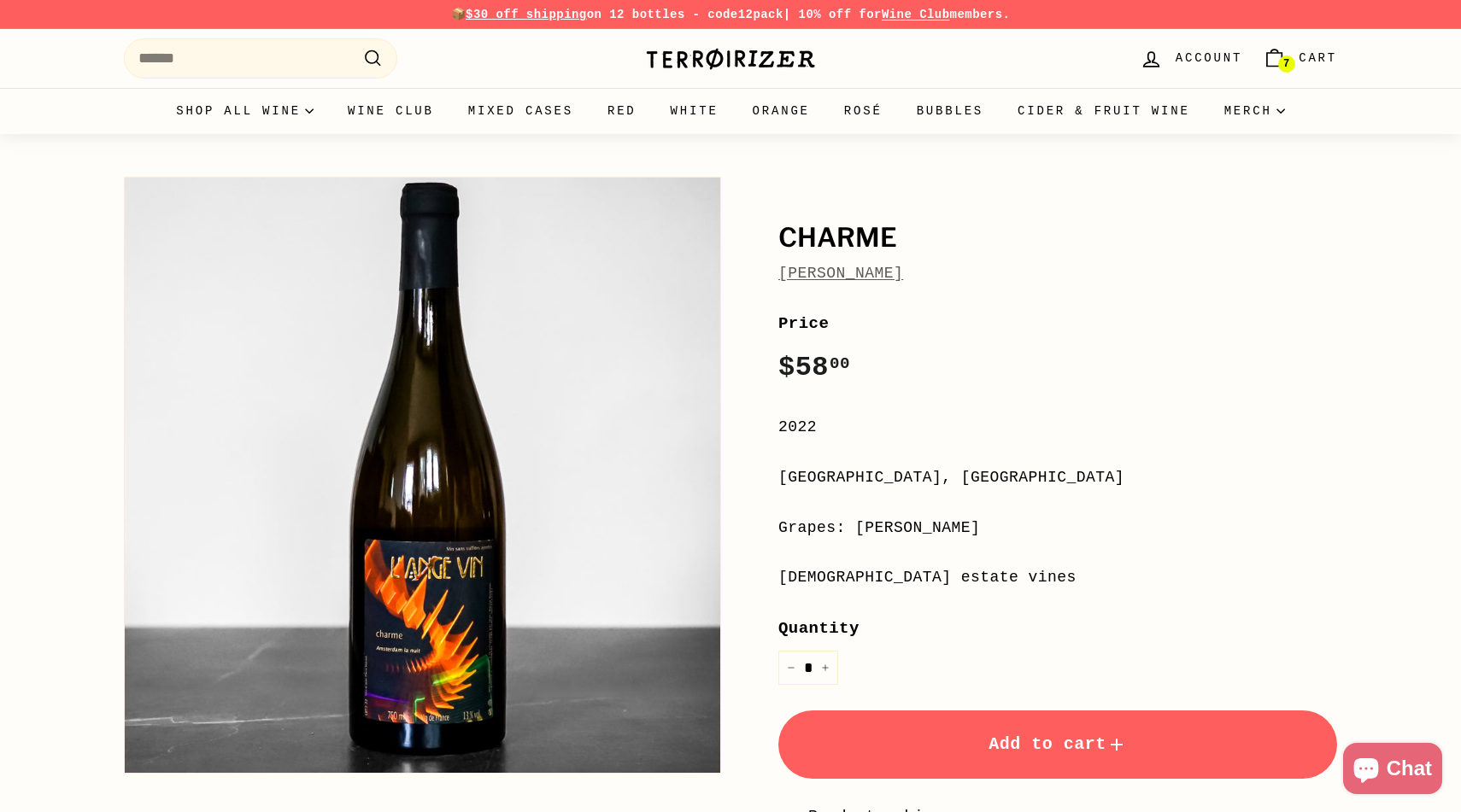
scroll to position [66, 0]
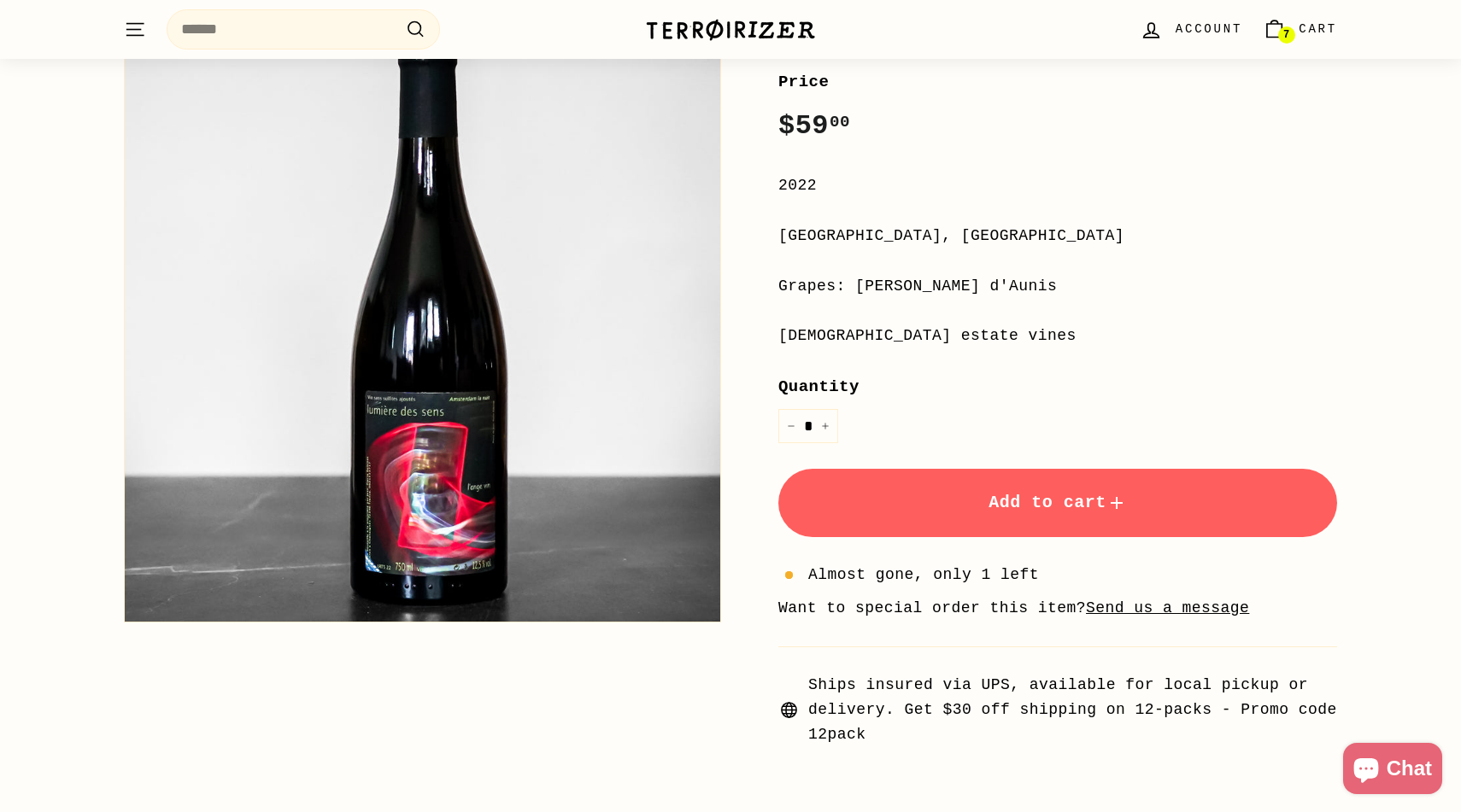
scroll to position [244, 0]
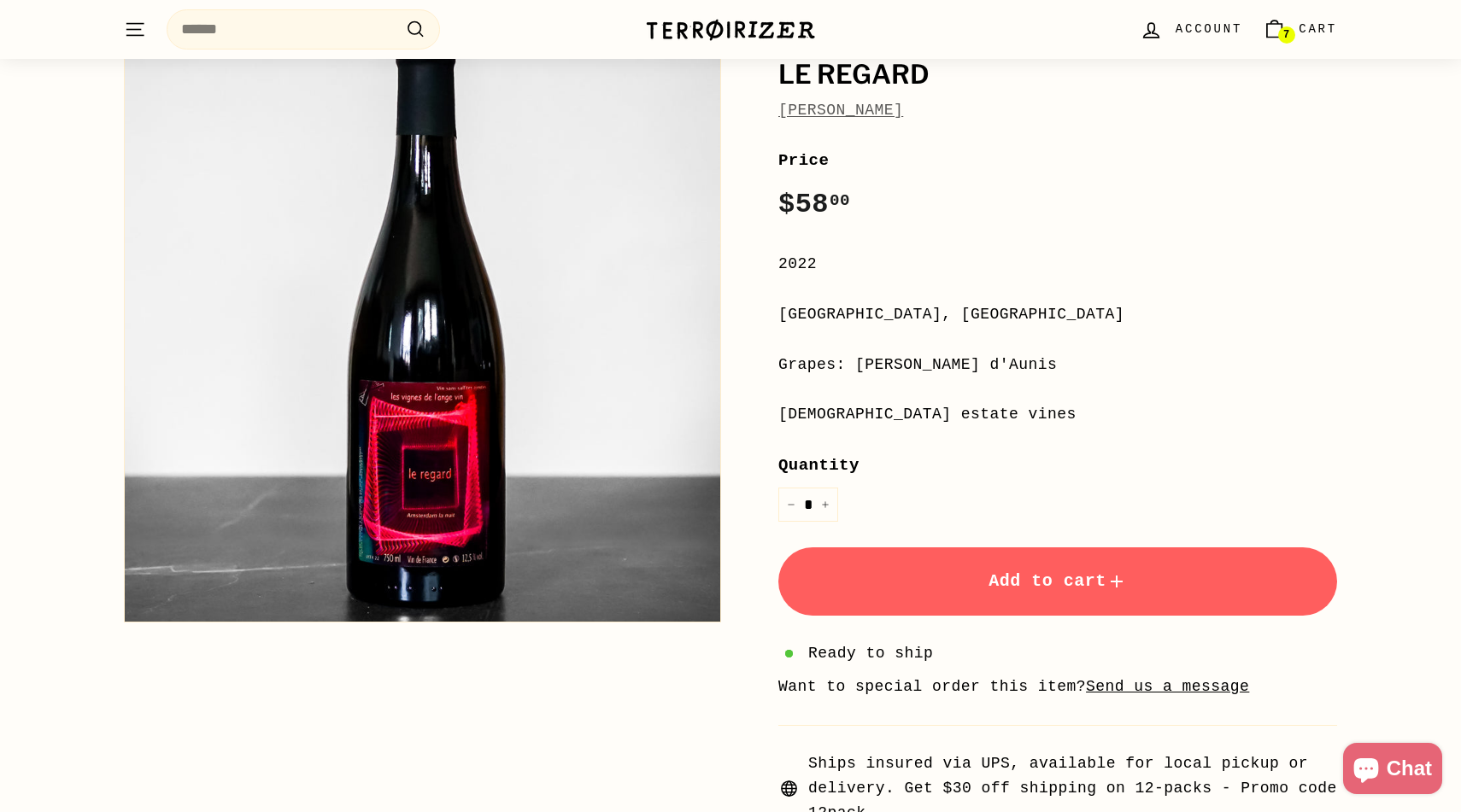
scroll to position [180, 0]
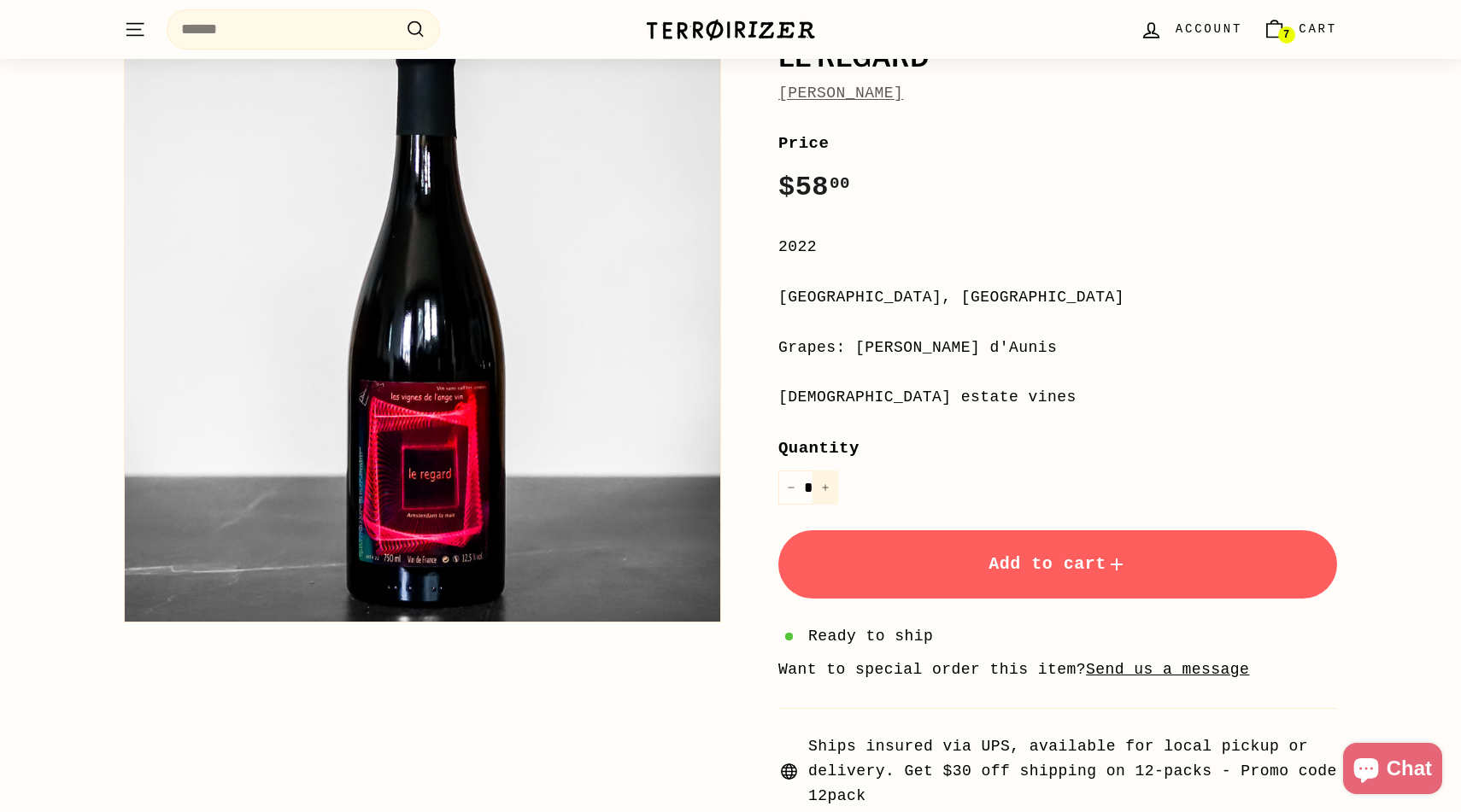
click at [827, 485] on icon "Increase item quantity by one" at bounding box center [825, 488] width 8 height 8
type input "*"
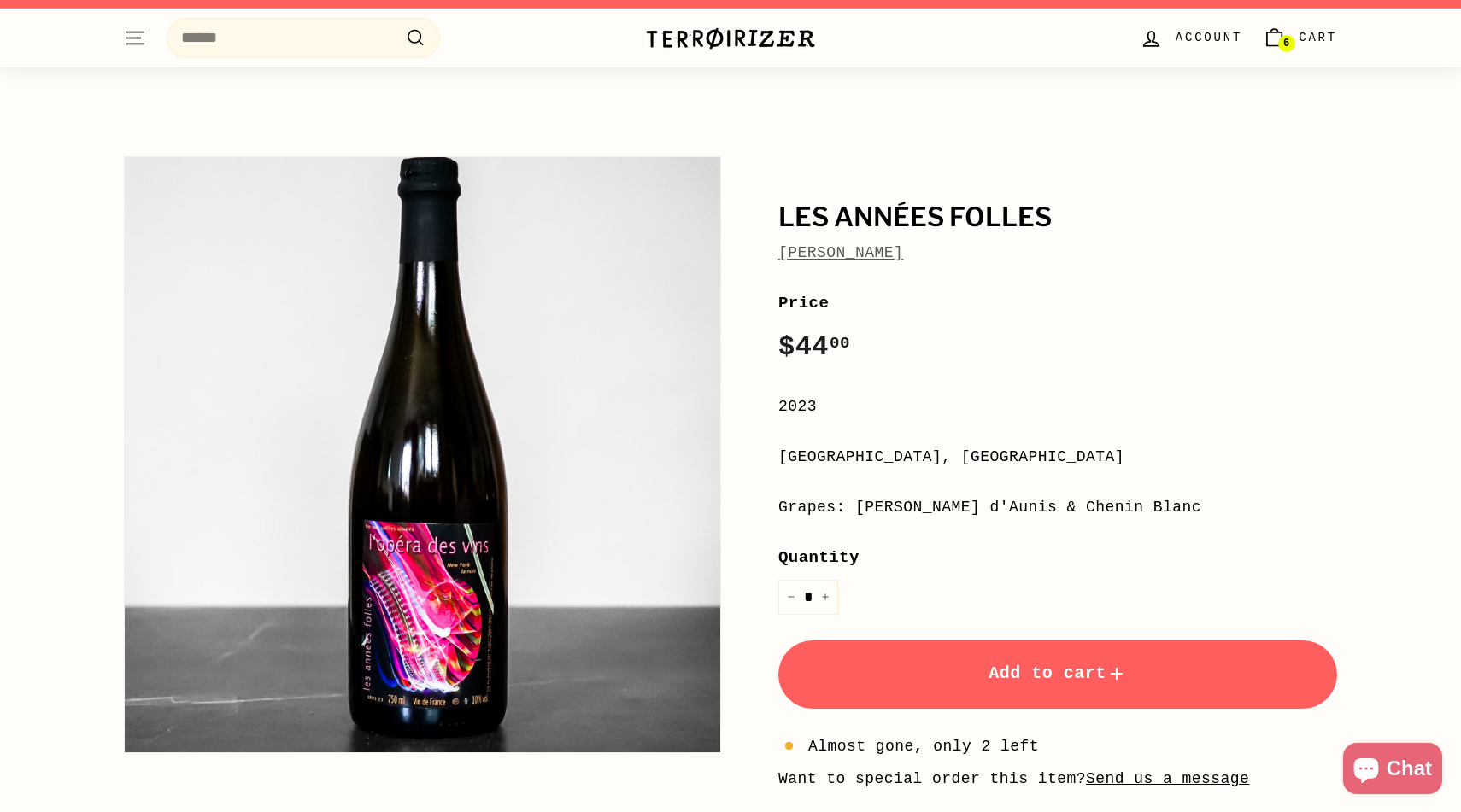
scroll to position [18, 0]
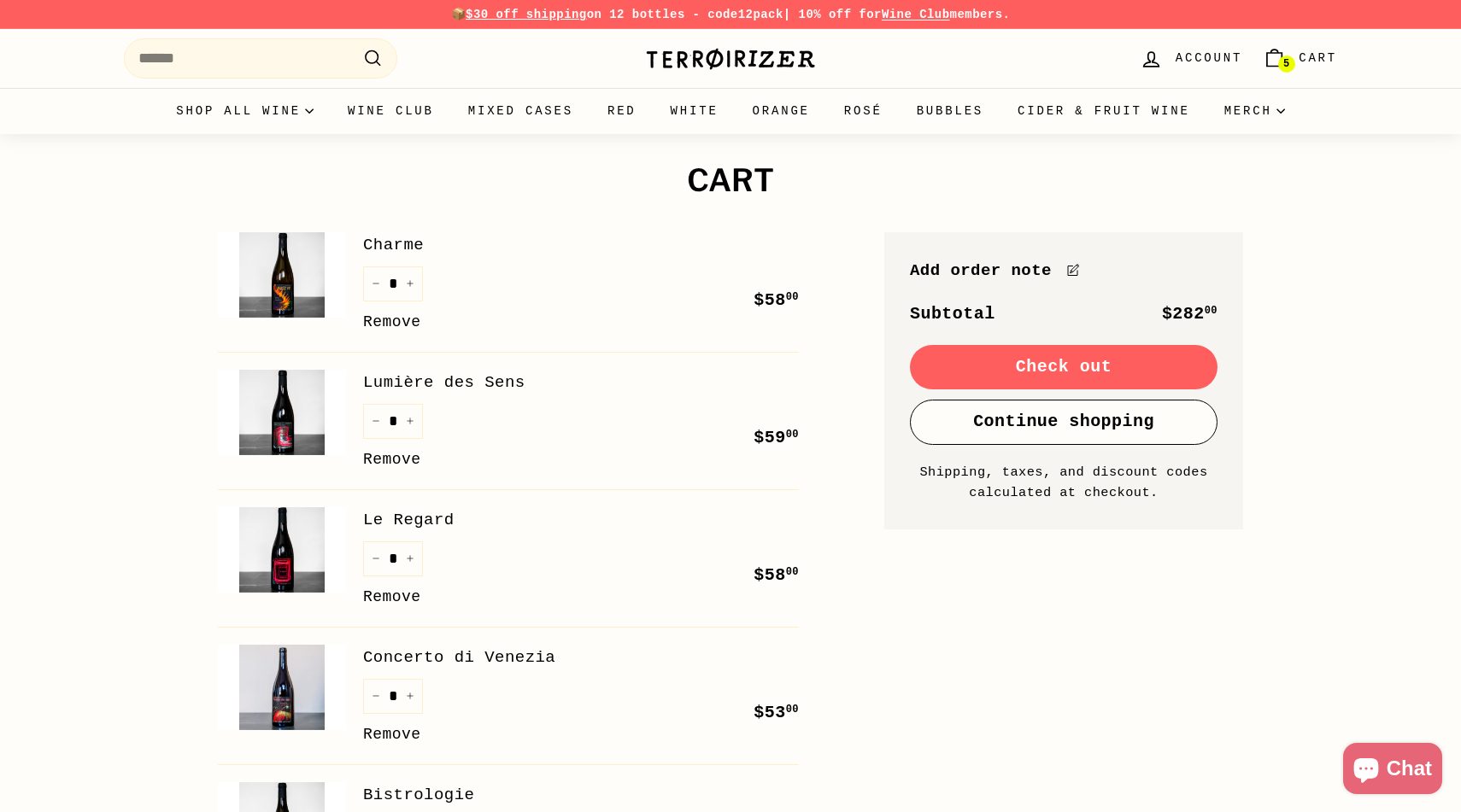
click at [1084, 373] on button "Check out" at bounding box center [1064, 367] width 308 height 45
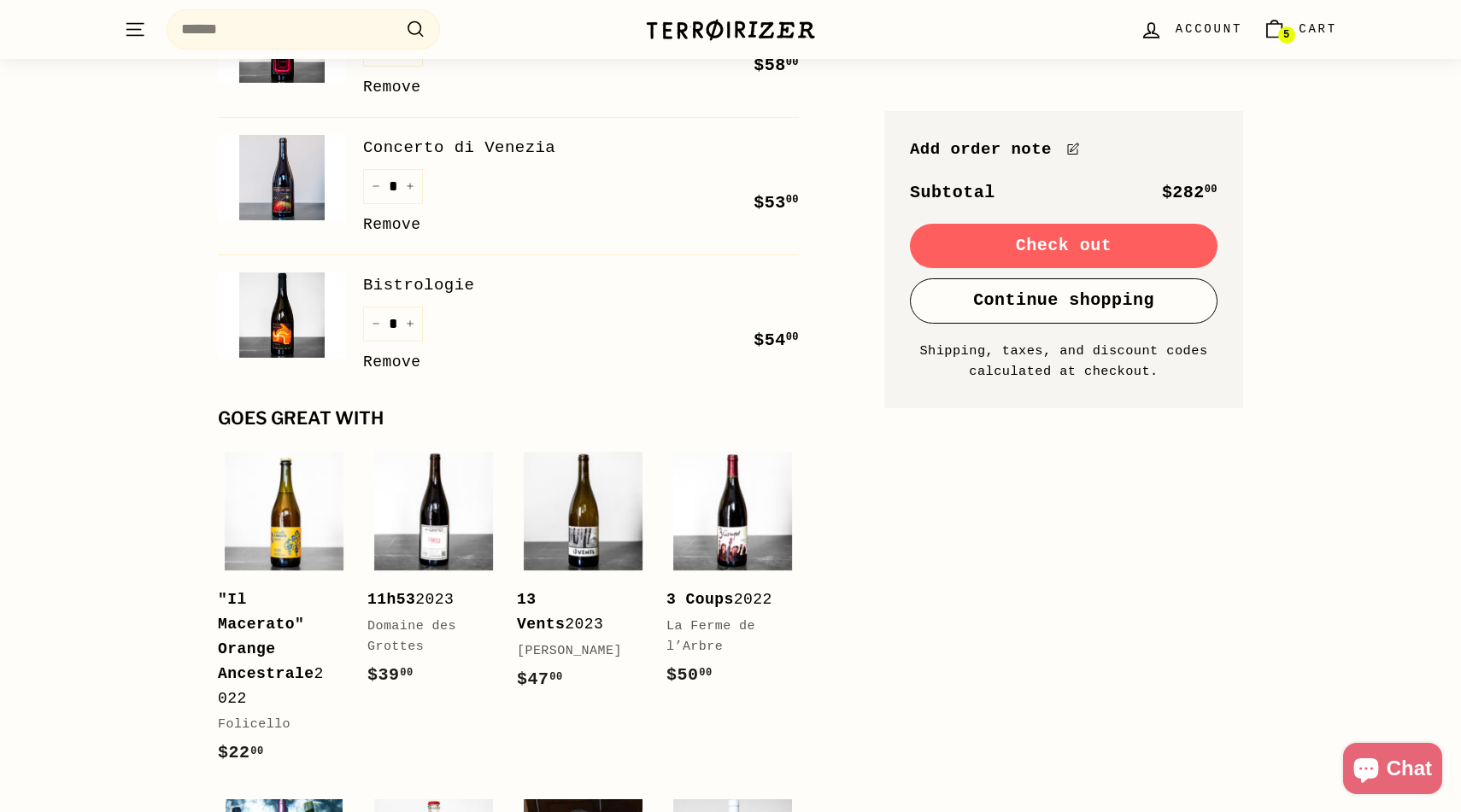
scroll to position [515, 0]
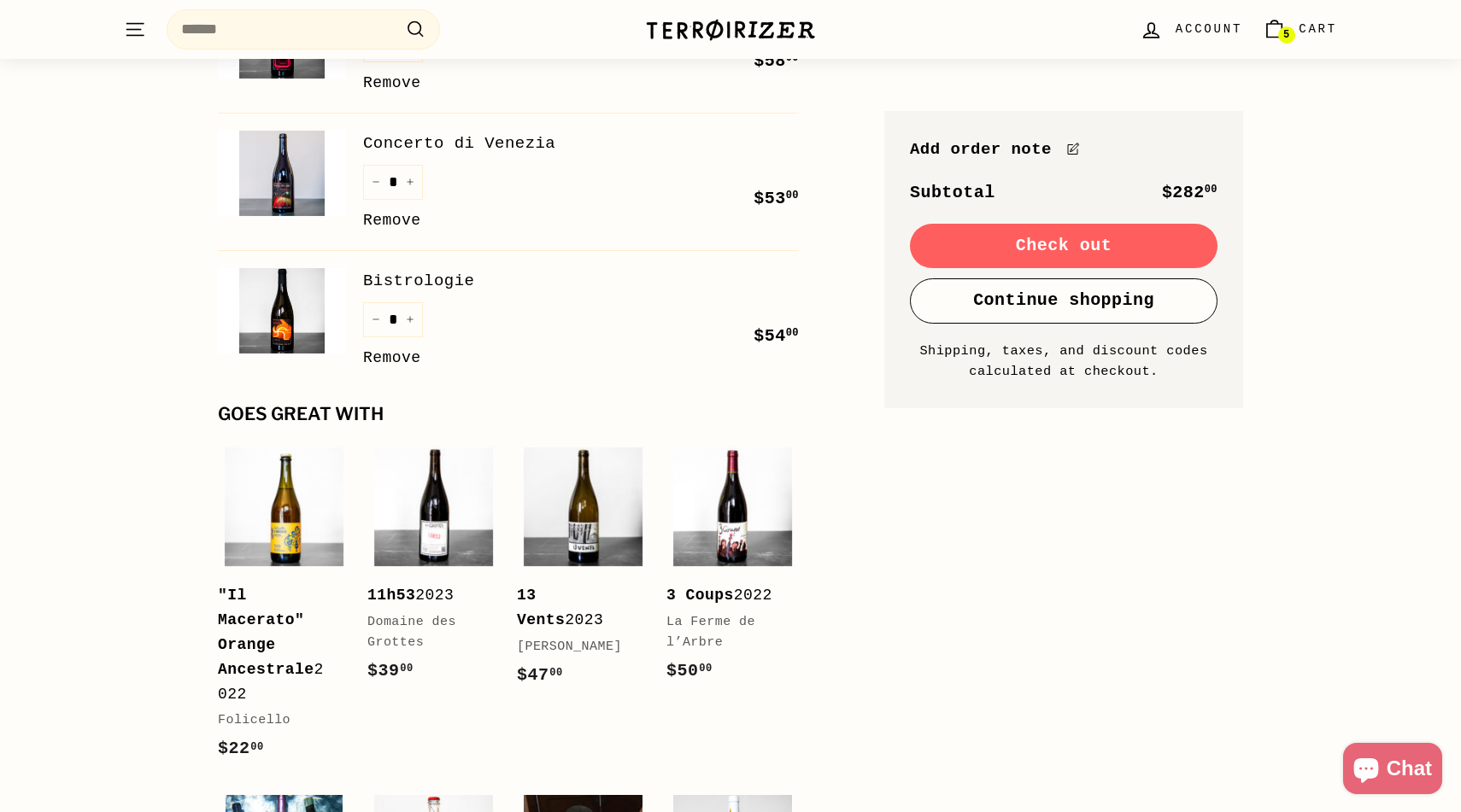
click at [407, 359] on link "Remove" at bounding box center [392, 358] width 58 height 25
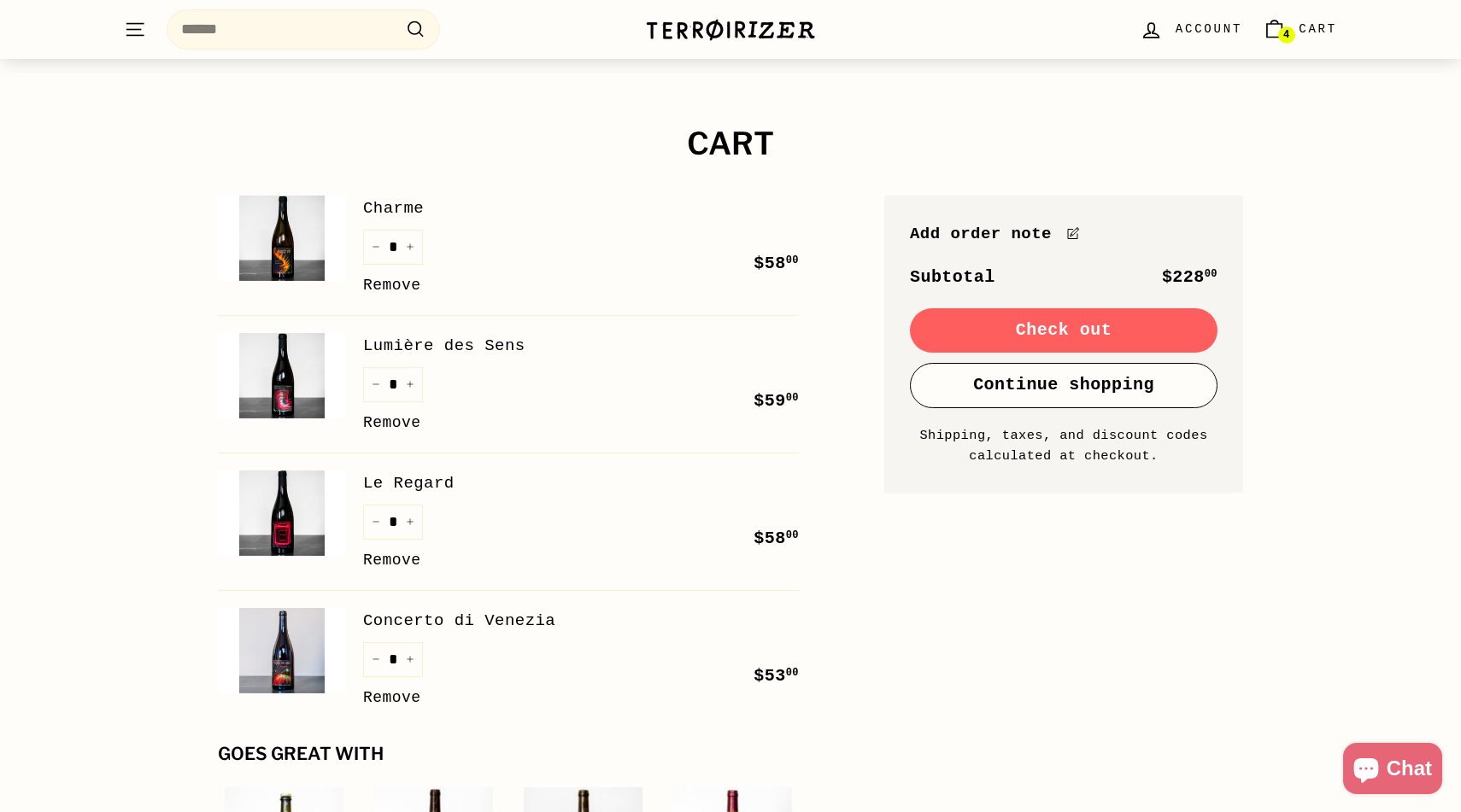
scroll to position [94, 0]
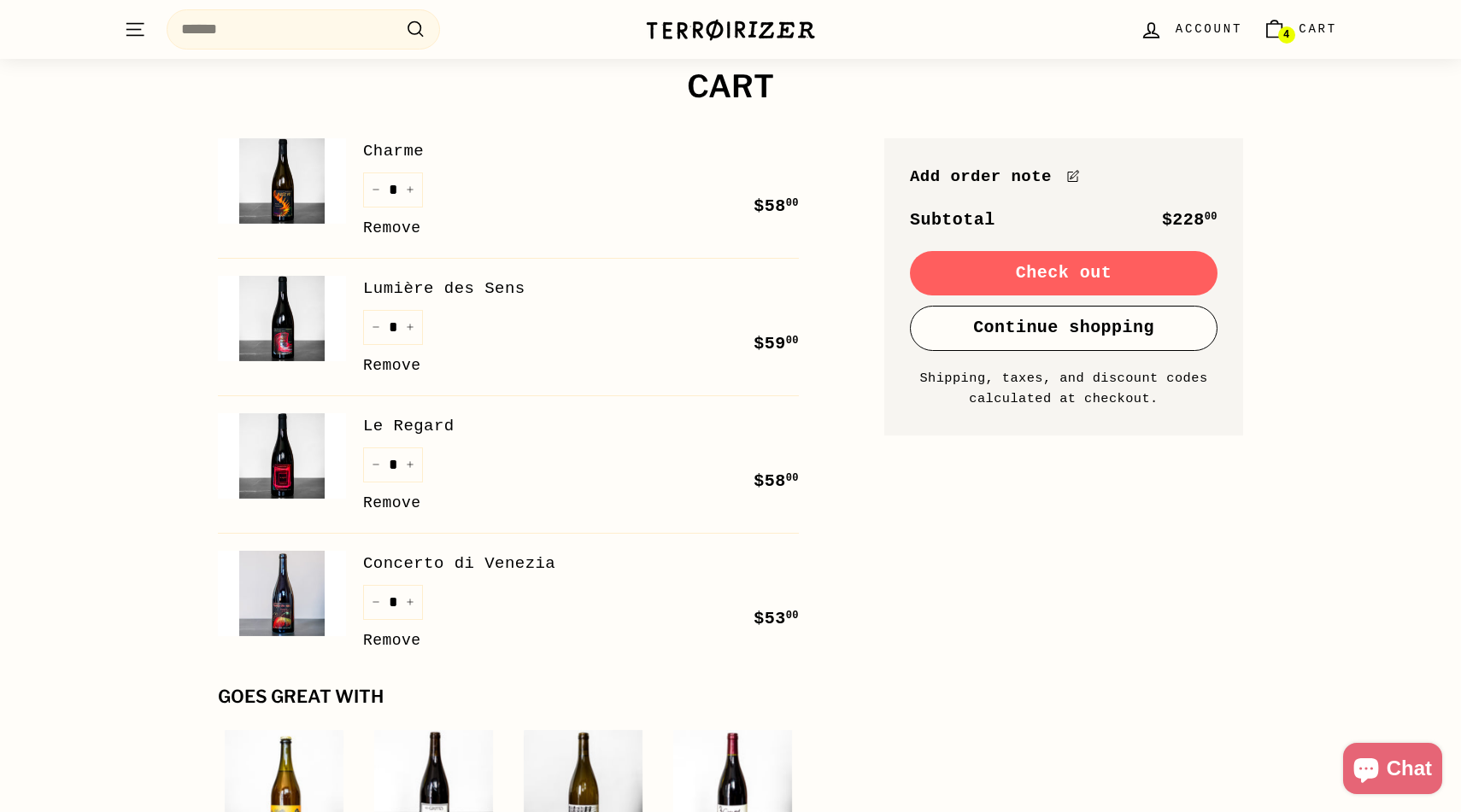
click at [292, 326] on img at bounding box center [282, 319] width 128 height 86
click at [344, 35] on input "Search" at bounding box center [303, 29] width 273 height 40
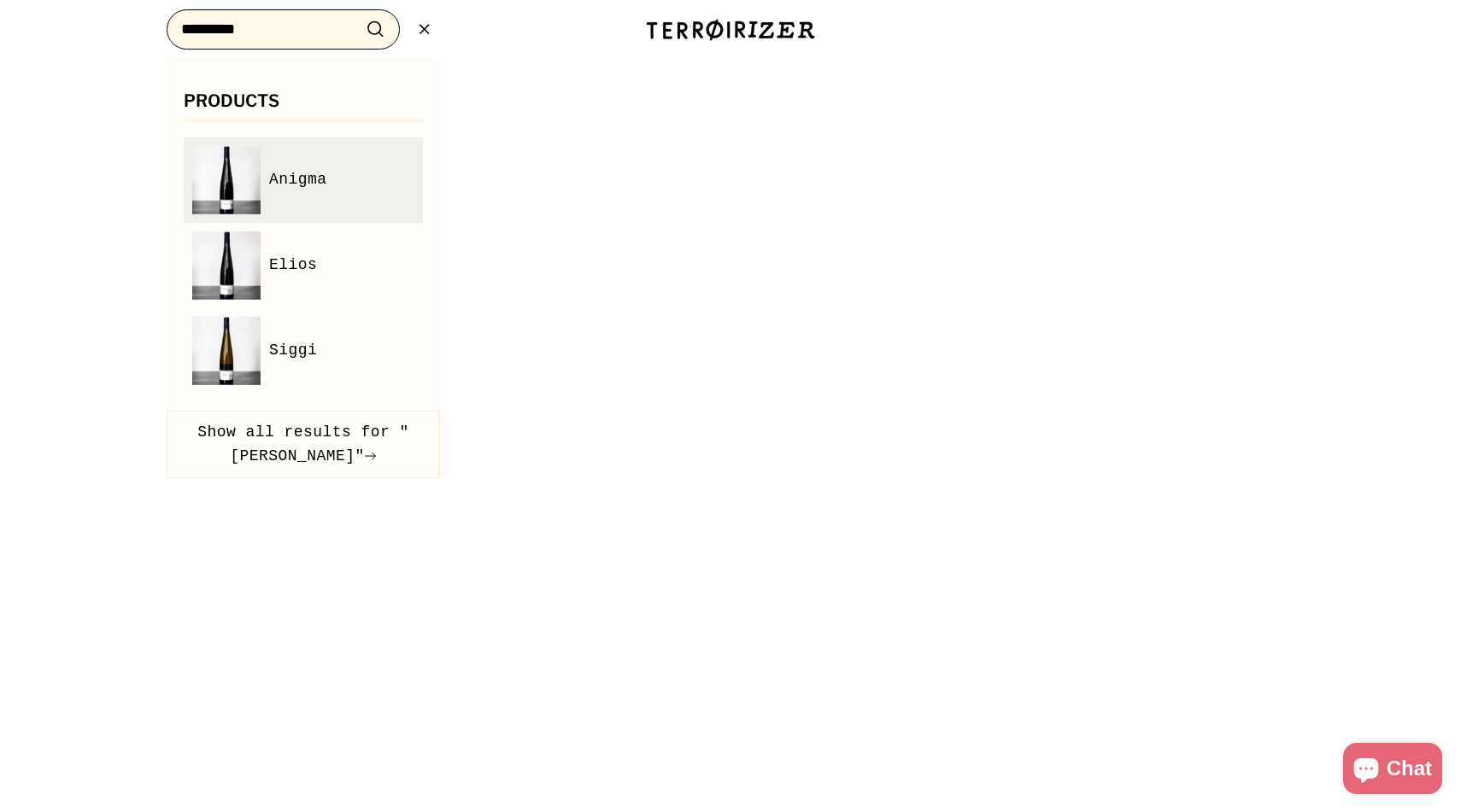
type input "*********"
click at [241, 189] on img at bounding box center [226, 180] width 68 height 68
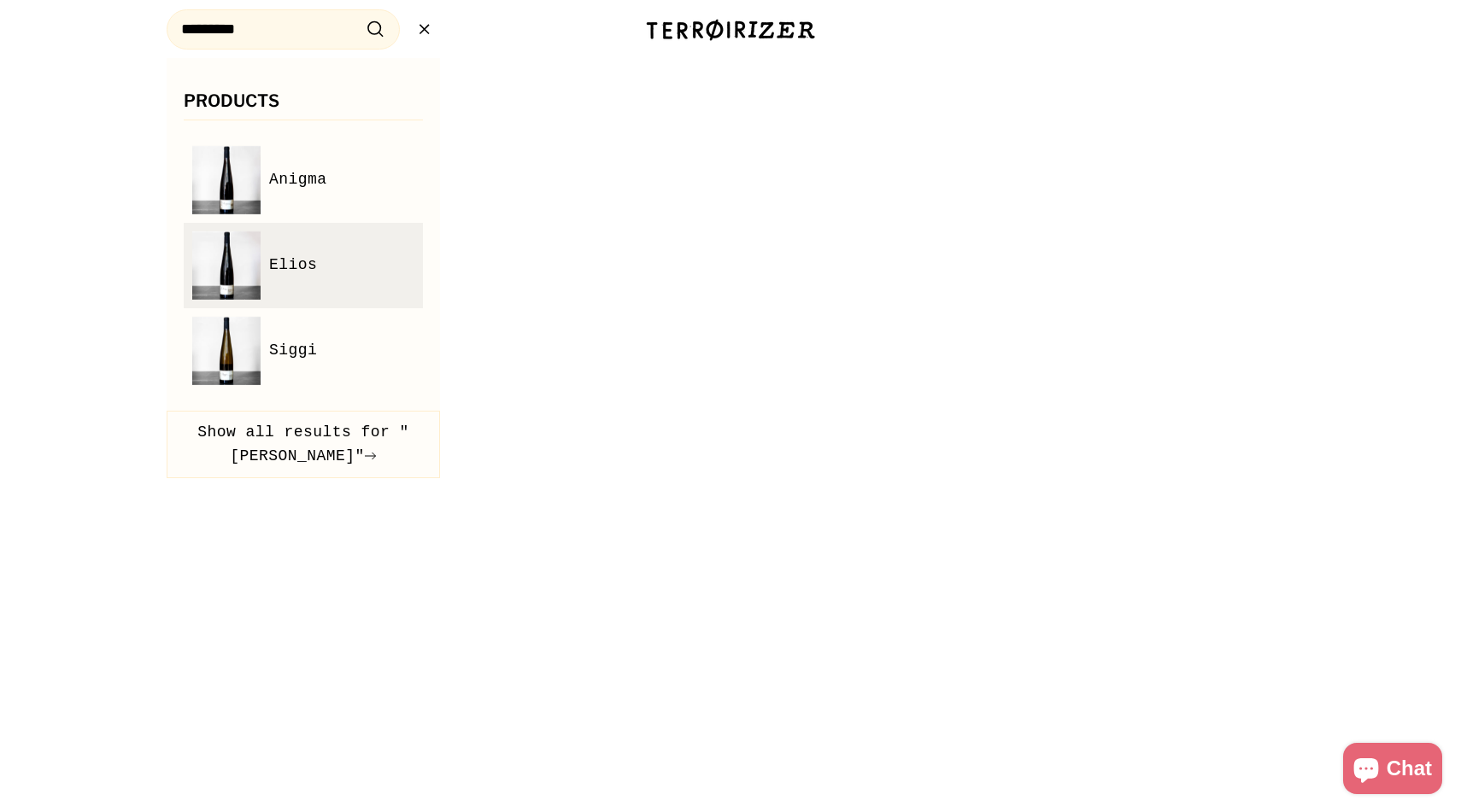
click at [222, 272] on img at bounding box center [226, 265] width 68 height 68
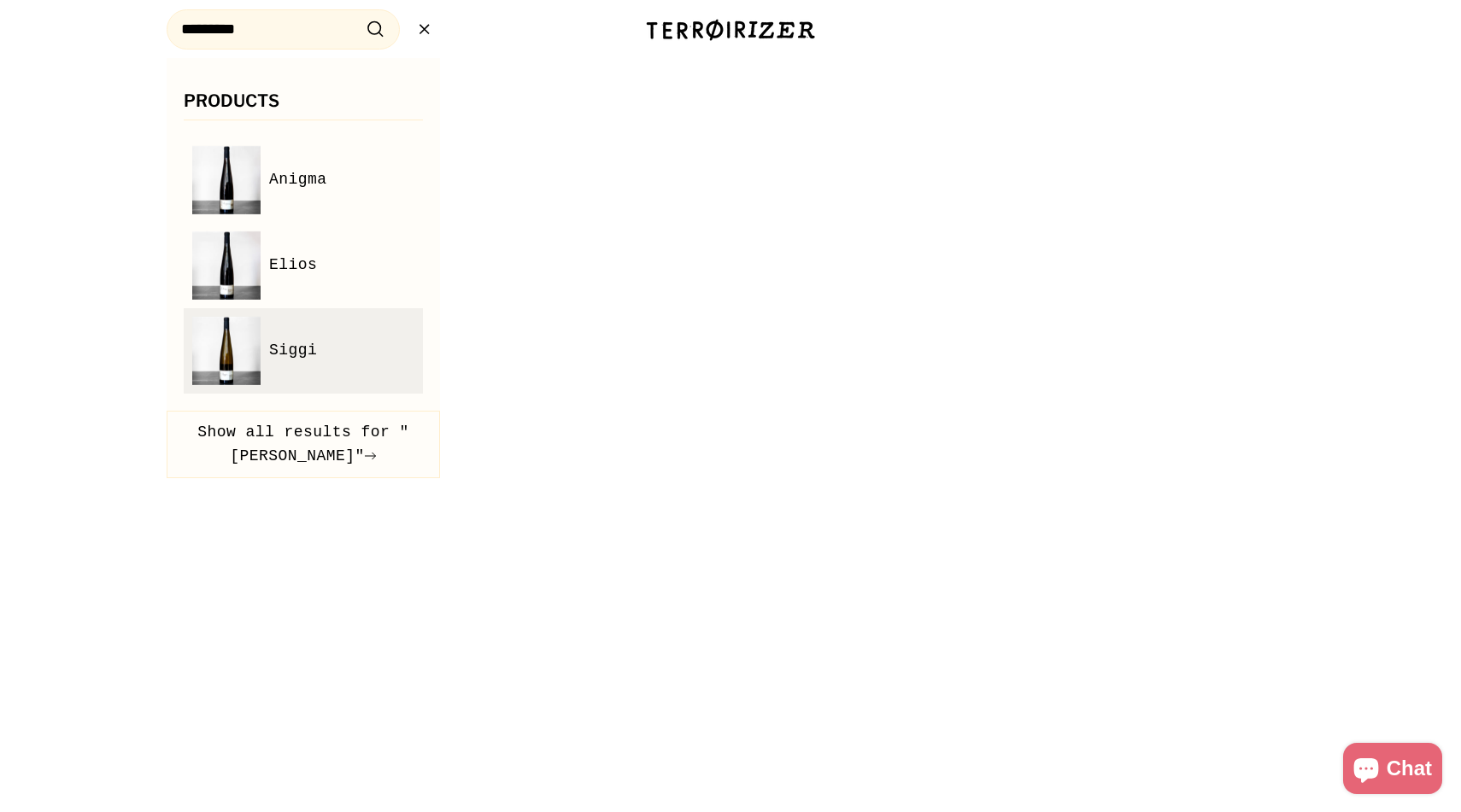
click at [227, 366] on img at bounding box center [226, 351] width 68 height 68
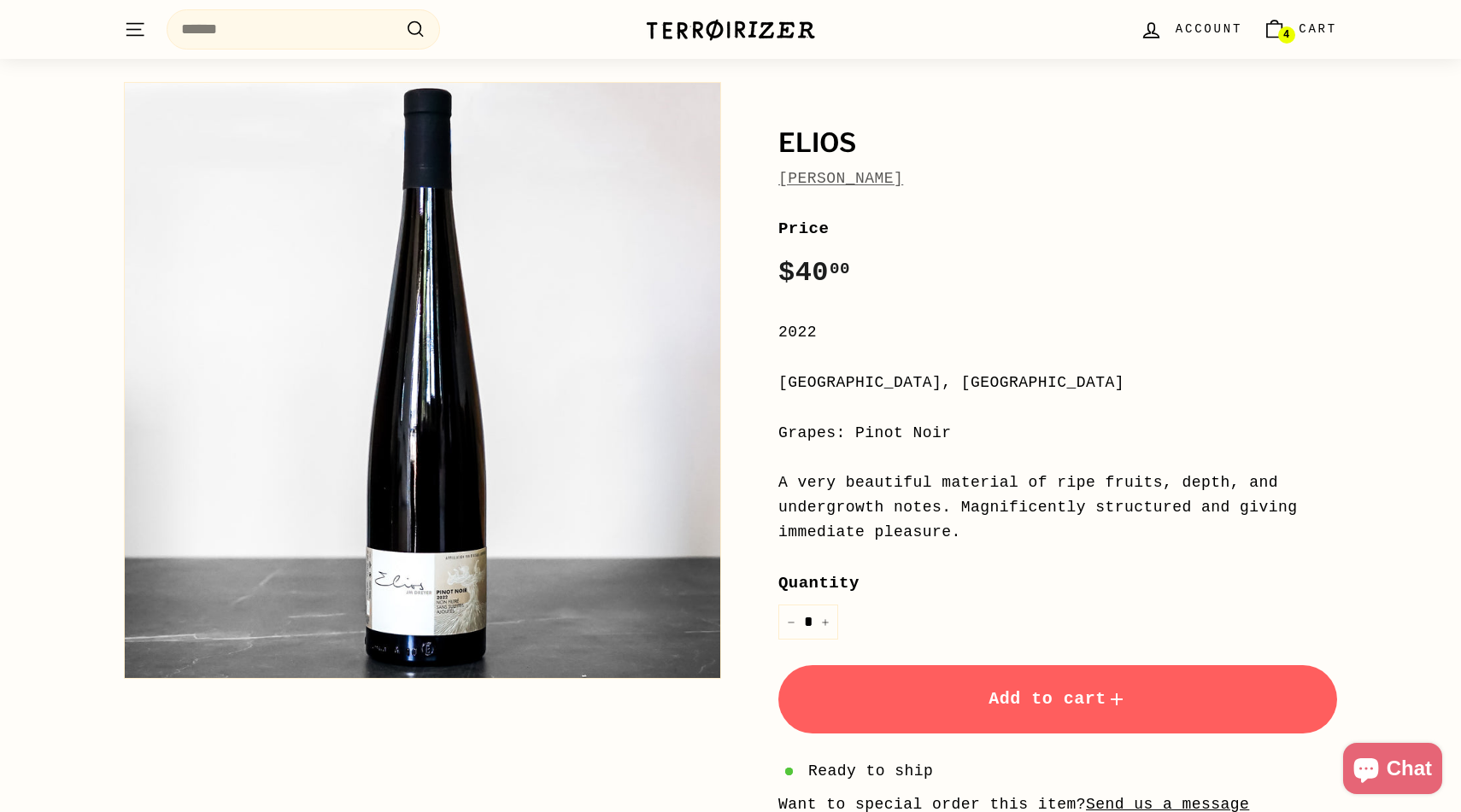
scroll to position [105, 0]
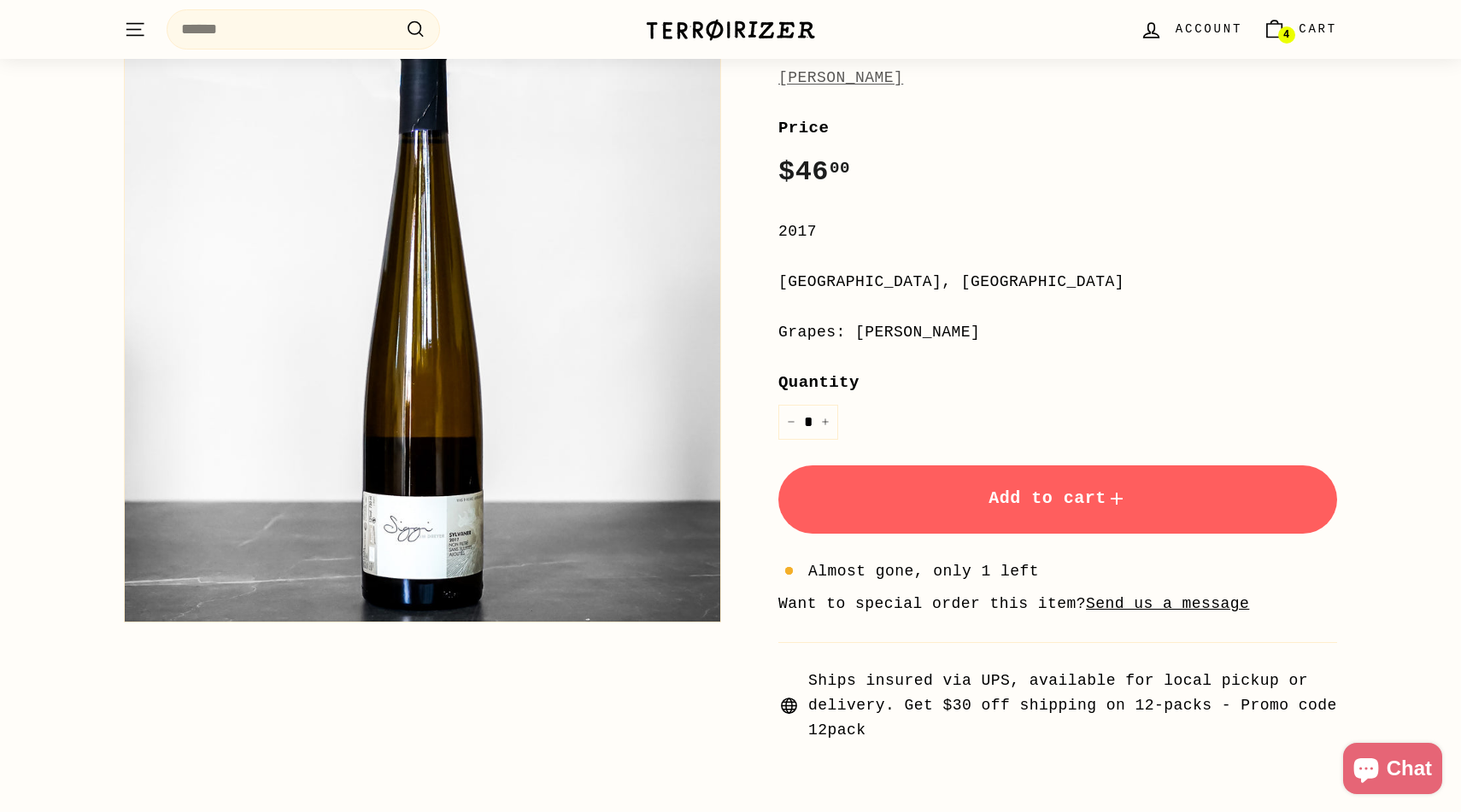
scroll to position [268, 0]
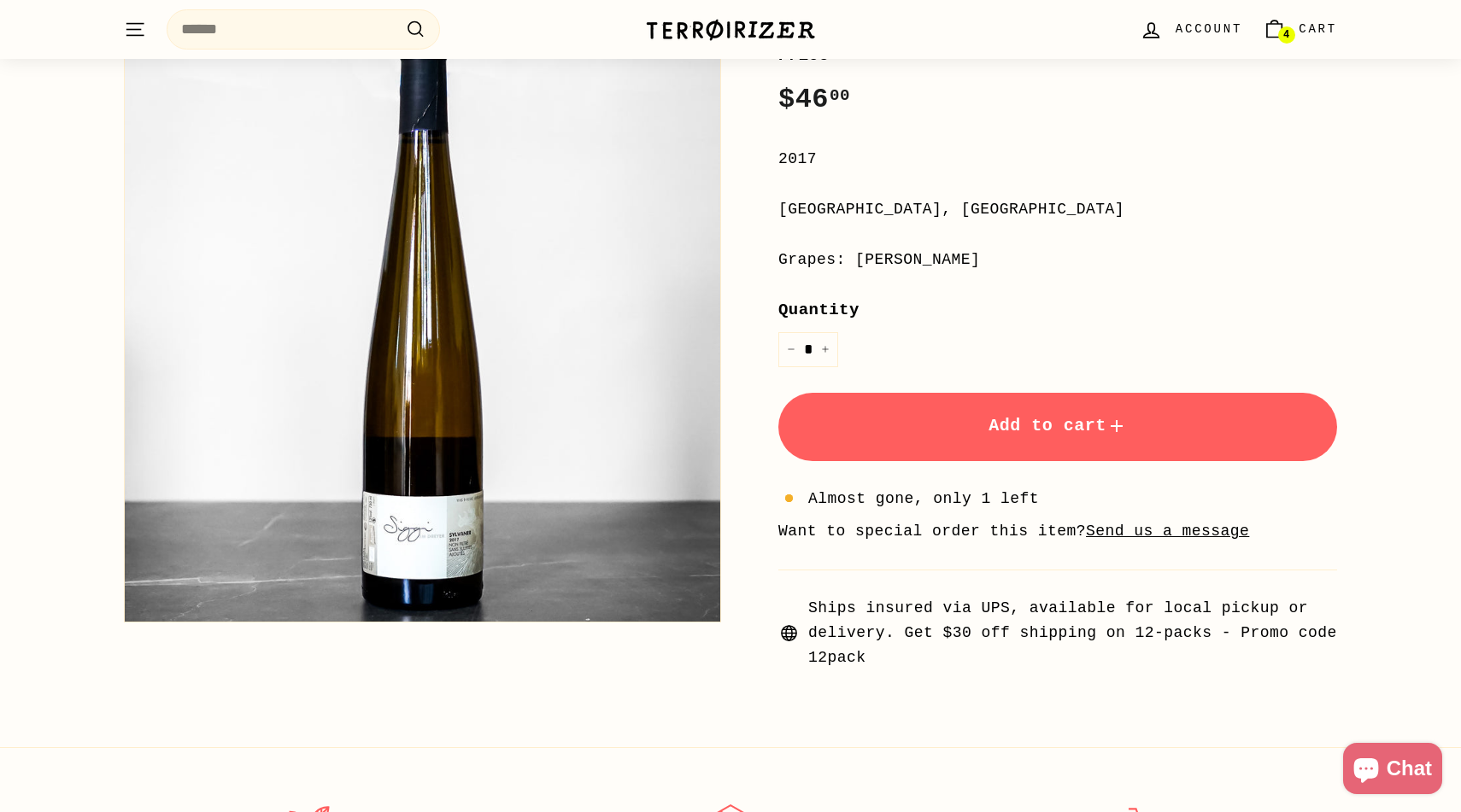
click at [1018, 422] on span "Add to cart" at bounding box center [1057, 425] width 138 height 20
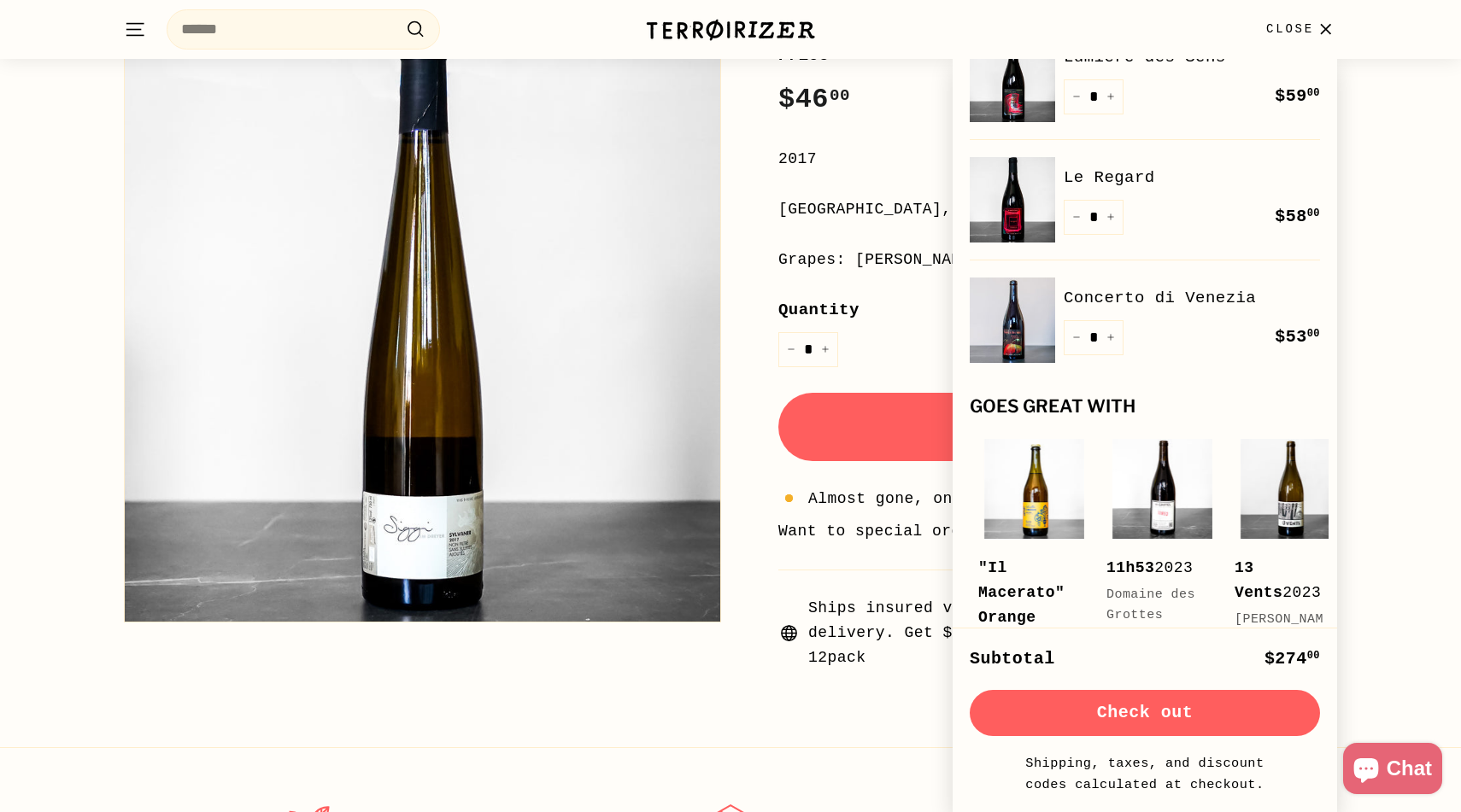
scroll to position [132, 0]
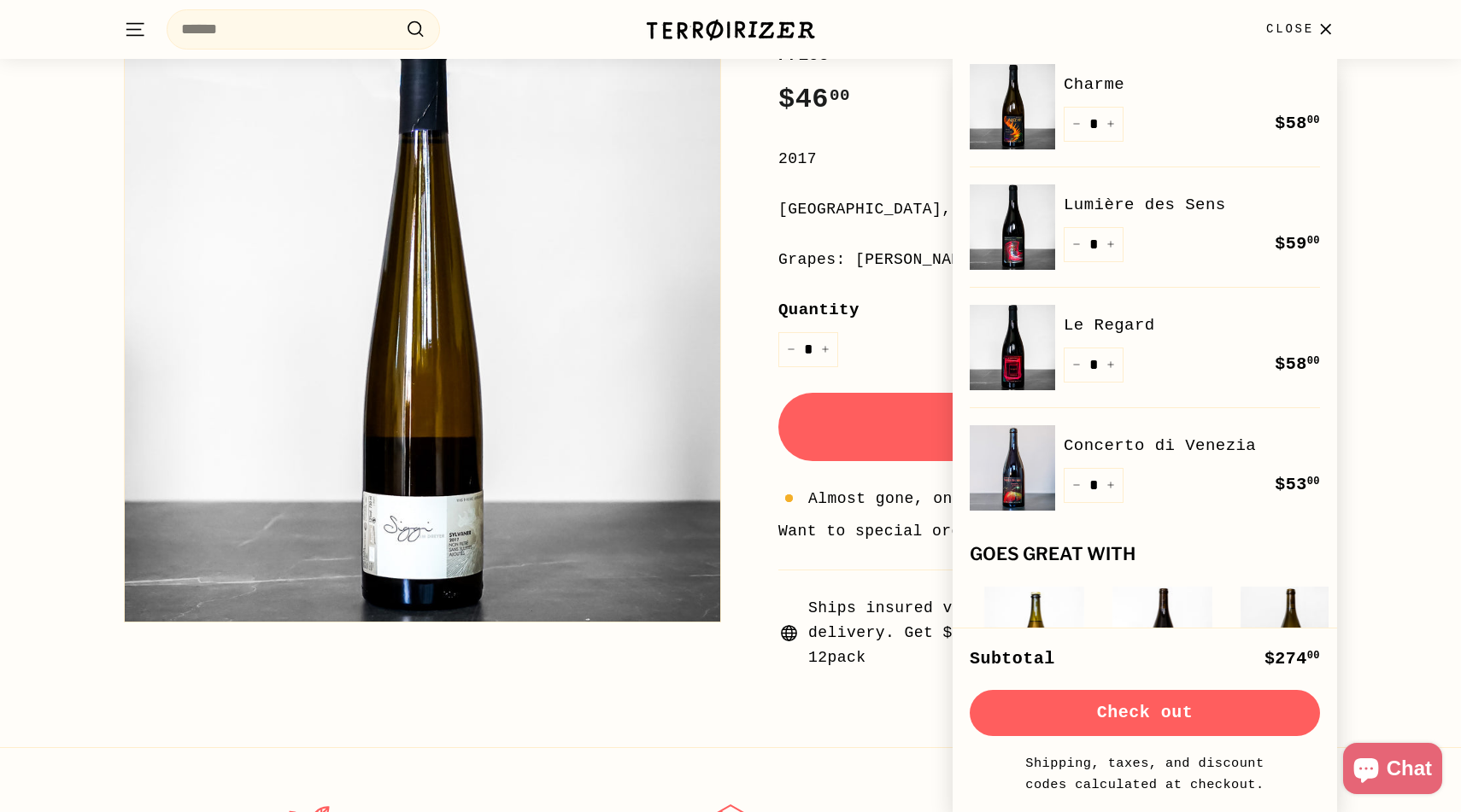
click at [1200, 718] on button "Check out" at bounding box center [1145, 712] width 351 height 46
click at [1307, 23] on span "Close" at bounding box center [1289, 29] width 48 height 19
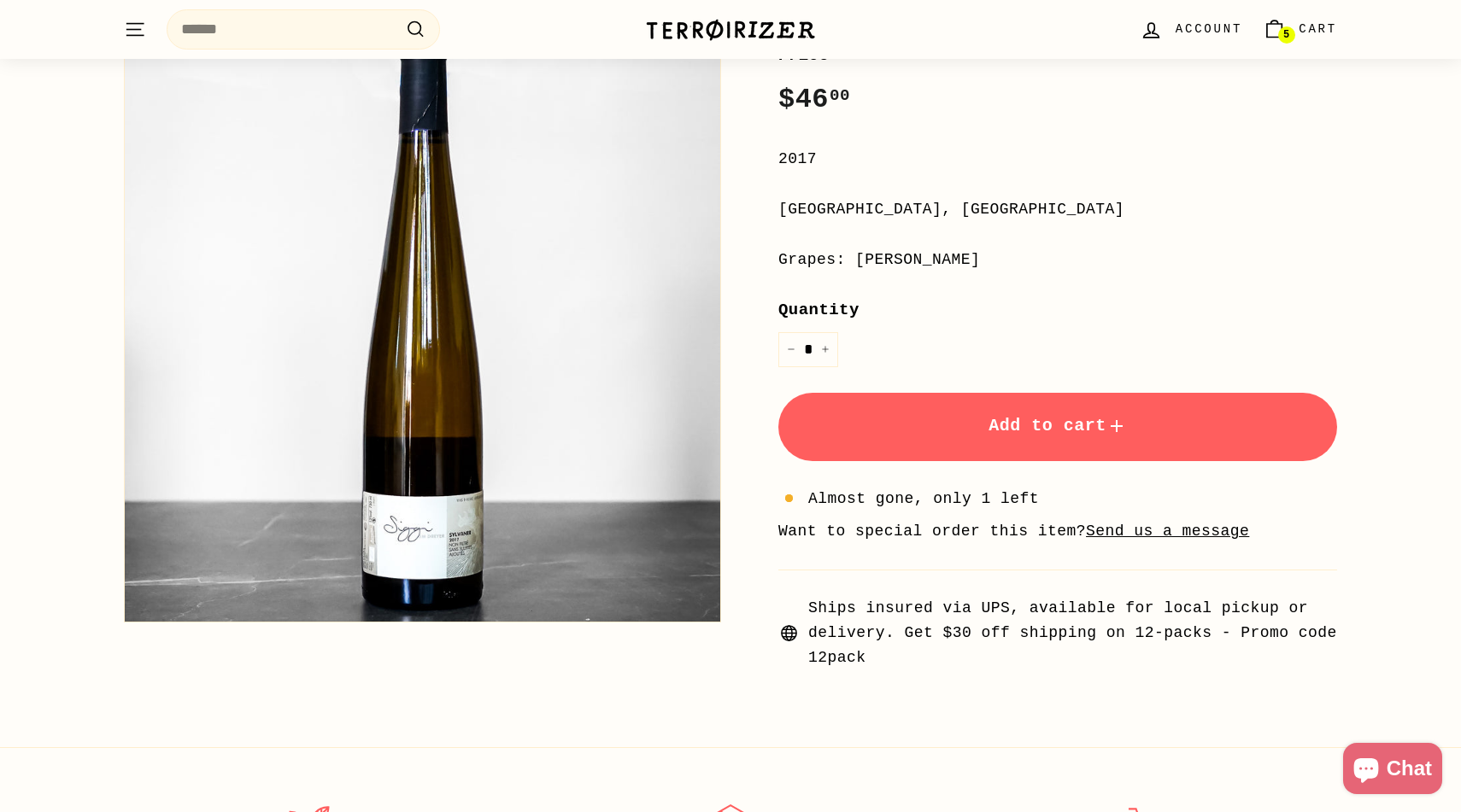
scroll to position [0, 0]
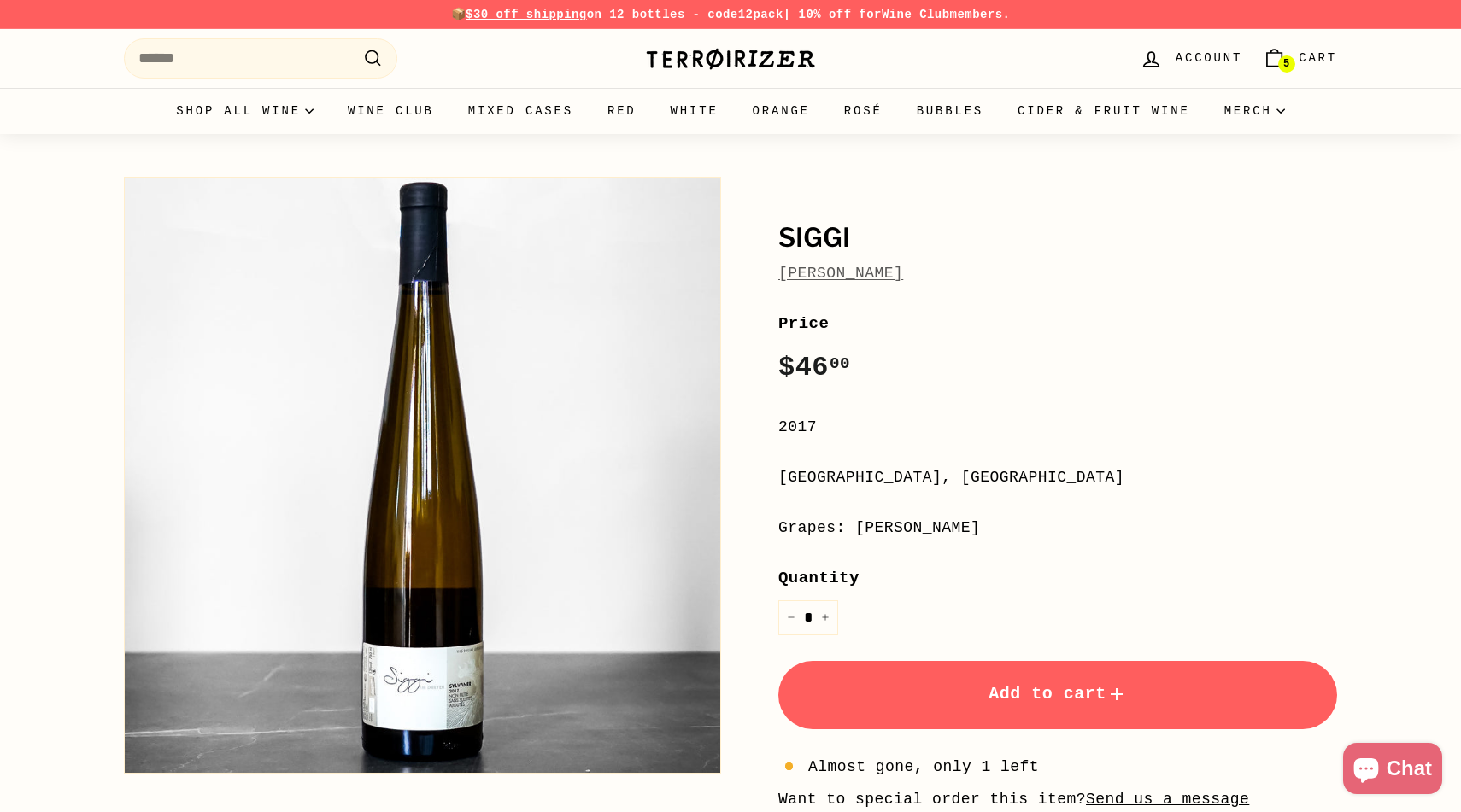
click at [1193, 61] on span "Account" at bounding box center [1208, 58] width 66 height 19
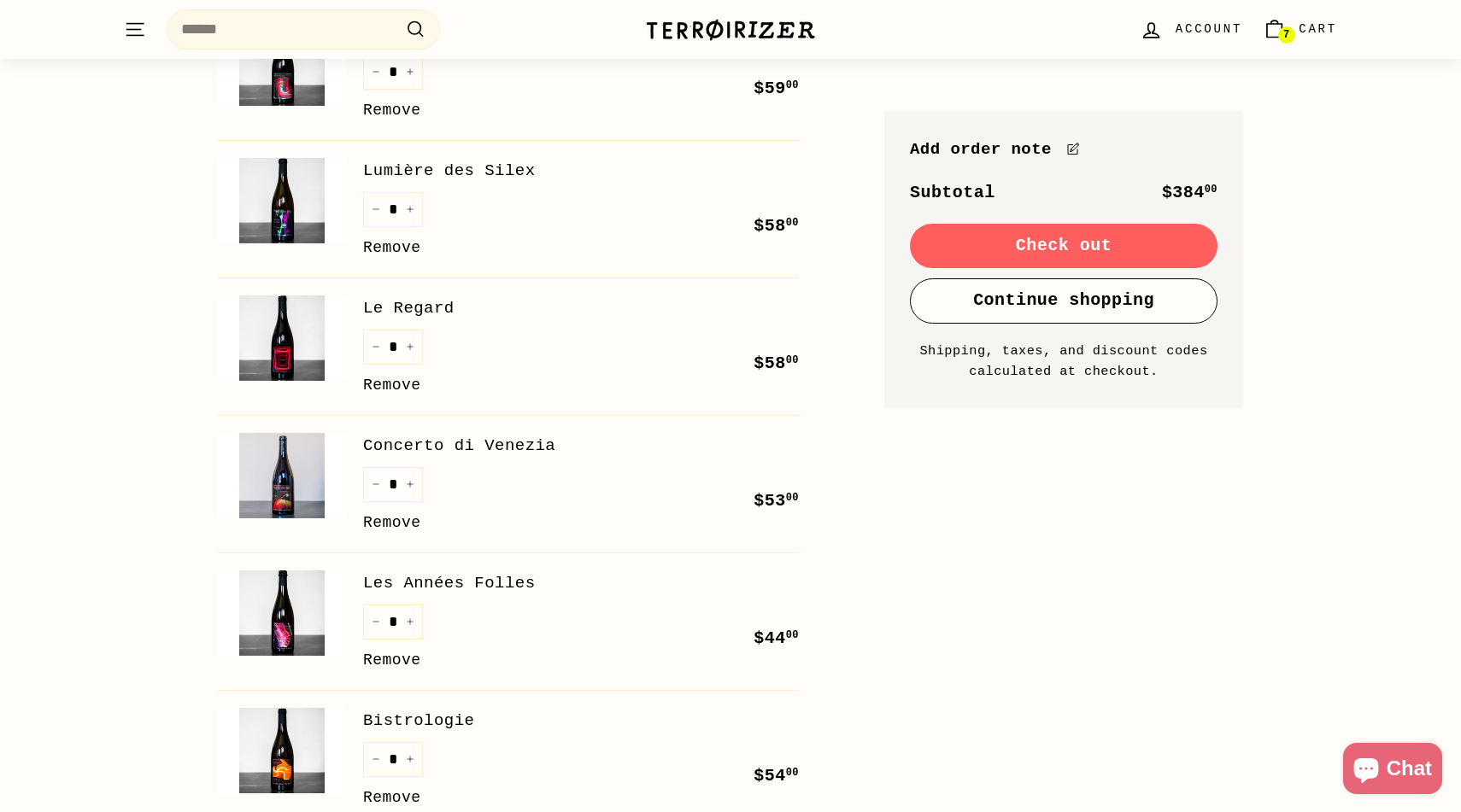
scroll to position [351, 0]
click at [288, 612] on img at bounding box center [282, 612] width 128 height 86
click at [292, 350] on img at bounding box center [282, 337] width 128 height 86
click at [296, 606] on img at bounding box center [282, 612] width 128 height 86
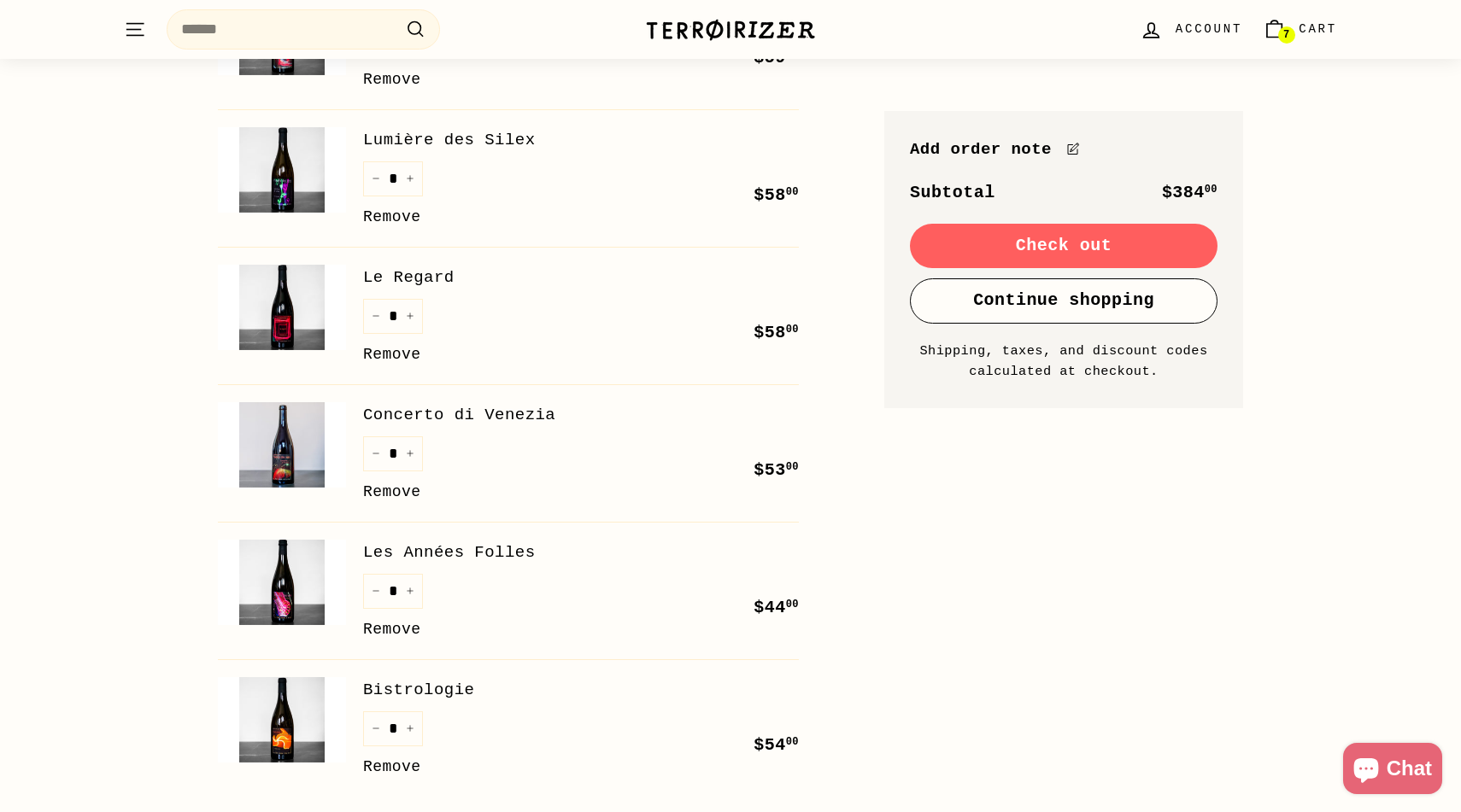
scroll to position [453, 0]
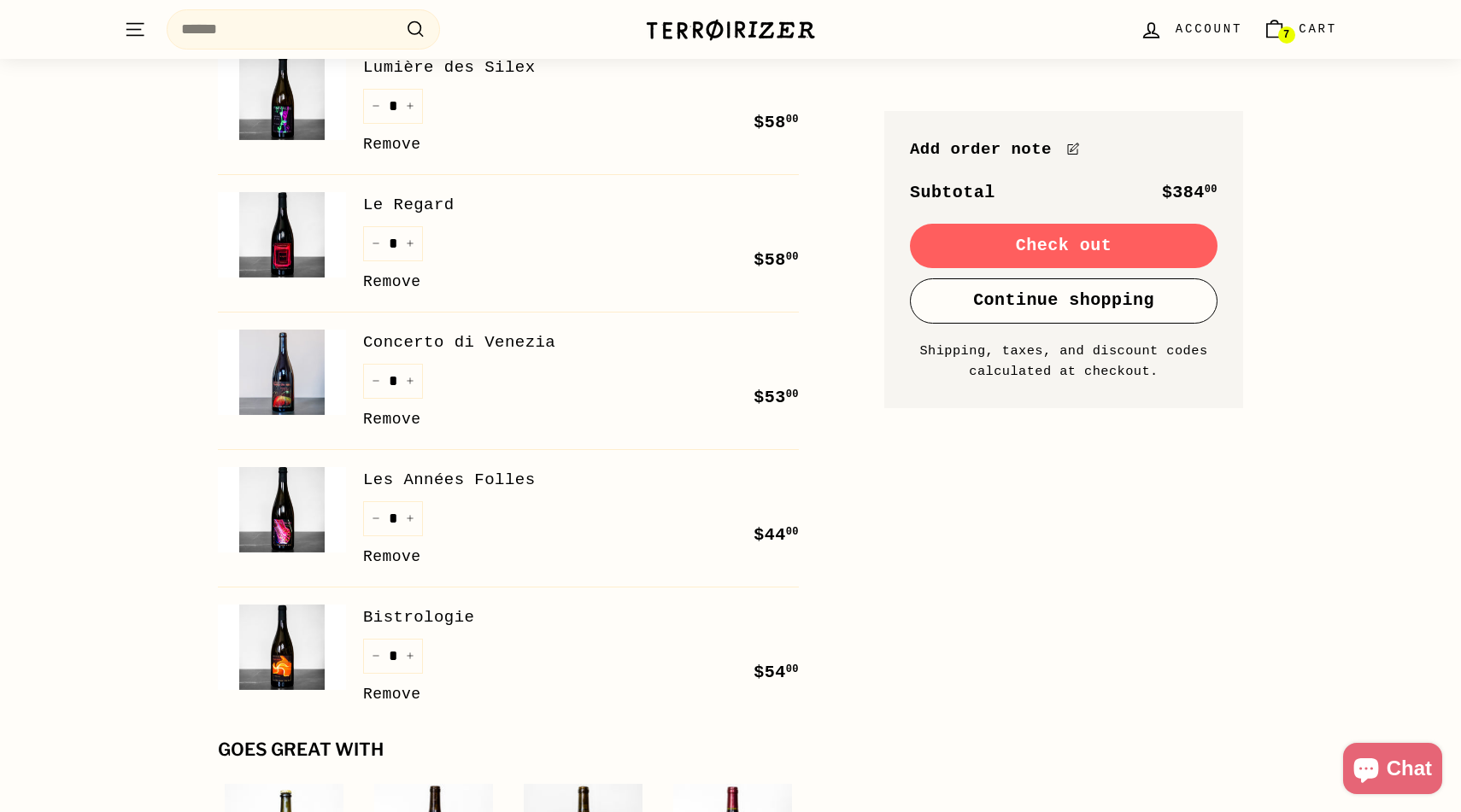
click at [290, 653] on img at bounding box center [282, 648] width 128 height 86
click at [290, 373] on img at bounding box center [282, 373] width 128 height 86
click at [283, 510] on img at bounding box center [282, 510] width 128 height 86
drag, startPoint x: 545, startPoint y: 475, endPoint x: 751, endPoint y: 349, distance: 241.5
